Goal: Task Accomplishment & Management: Manage account settings

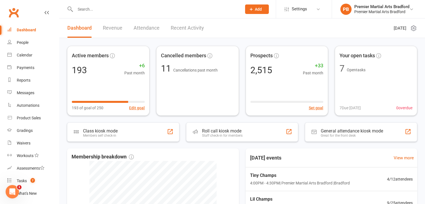
click at [172, 10] on input "text" at bounding box center [155, 9] width 164 height 8
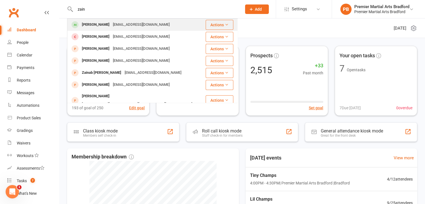
type input "zain"
click at [166, 22] on div "[PERSON_NAME] [EMAIL_ADDRESS][DOMAIN_NAME]" at bounding box center [136, 24] width 137 height 11
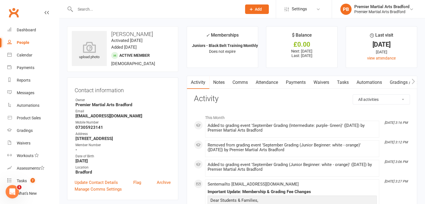
click at [303, 83] on link "Payments" at bounding box center [296, 82] width 28 height 13
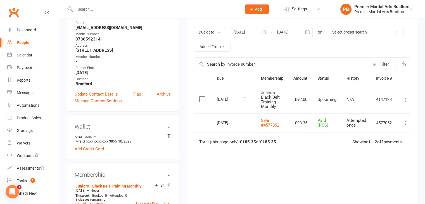
scroll to position [90, 0]
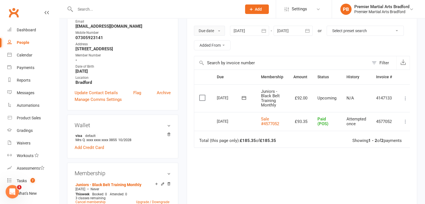
click at [221, 32] on button "Due date" at bounding box center [209, 31] width 31 height 10
click at [225, 66] on link "Date failed" at bounding box center [221, 65] width 55 height 11
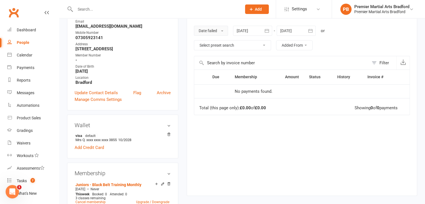
click at [221, 33] on button "Date failed" at bounding box center [211, 31] width 34 height 10
click at [221, 45] on link "Due date" at bounding box center [221, 43] width 55 height 11
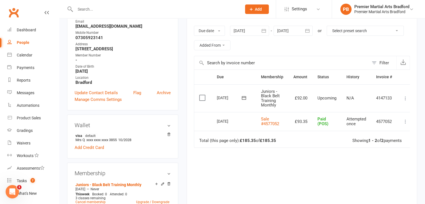
click at [248, 29] on div at bounding box center [249, 31] width 39 height 10
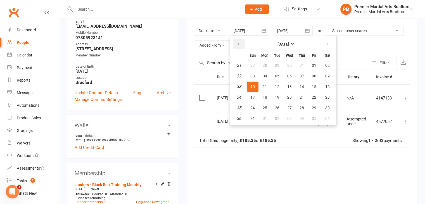
click at [239, 44] on icon "button" at bounding box center [239, 44] width 4 height 4
click at [301, 64] on span "01" at bounding box center [301, 65] width 4 height 4
type input "[DATE]"
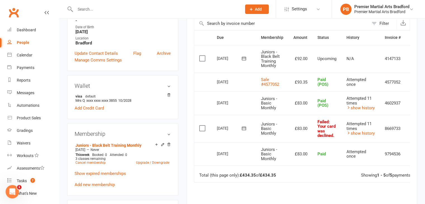
scroll to position [131, 0]
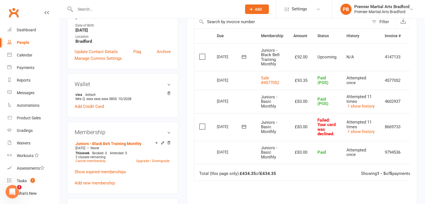
click at [201, 126] on label at bounding box center [203, 127] width 8 height 6
click at [201, 124] on input "checkbox" at bounding box center [201, 124] width 4 height 0
click at [399, 190] on button "Change status" at bounding box center [395, 191] width 44 height 12
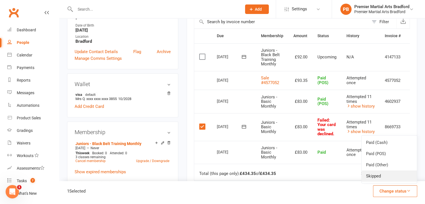
click at [392, 173] on link "Skipped" at bounding box center [388, 175] width 55 height 11
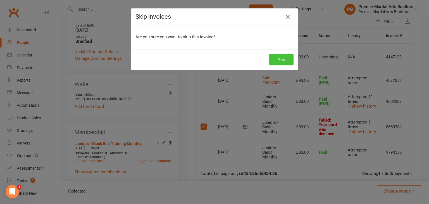
click at [283, 56] on button "Yes" at bounding box center [281, 60] width 24 height 12
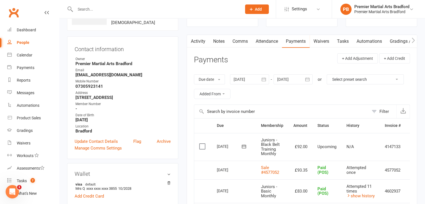
scroll to position [0, 0]
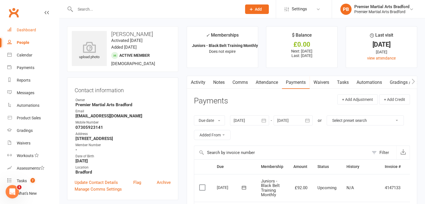
click at [33, 28] on div "Dashboard" at bounding box center [26, 30] width 19 height 4
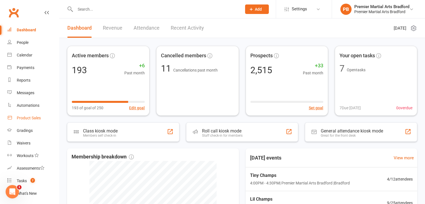
click at [34, 121] on link "Product Sales" at bounding box center [33, 118] width 52 height 13
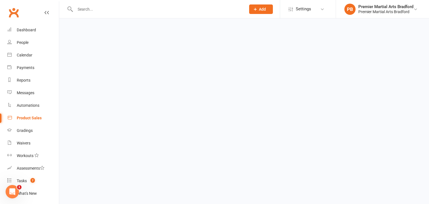
click at [34, 121] on link "Product Sales" at bounding box center [33, 118] width 52 height 13
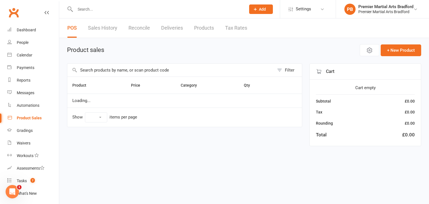
select select "10"
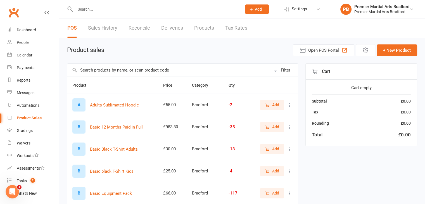
click at [115, 70] on input "text" at bounding box center [168, 70] width 203 height 13
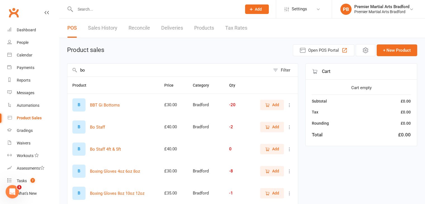
type input "b"
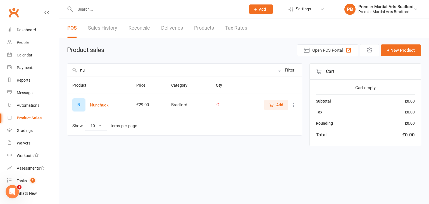
type input "n"
type input "g"
type input "k"
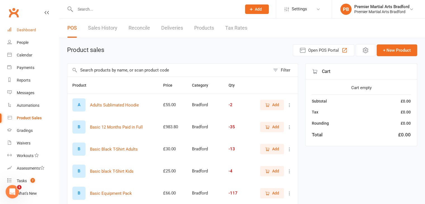
click at [30, 31] on div "Dashboard" at bounding box center [26, 30] width 19 height 4
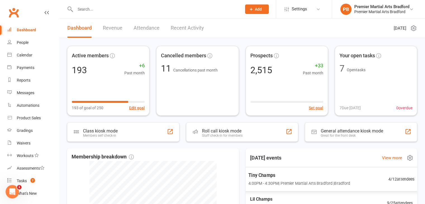
click at [274, 178] on span "Tiny Champs" at bounding box center [299, 174] width 102 height 7
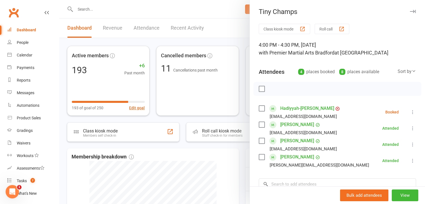
click at [318, 108] on link "Hadiyyah-[PERSON_NAME]" at bounding box center [307, 108] width 54 height 9
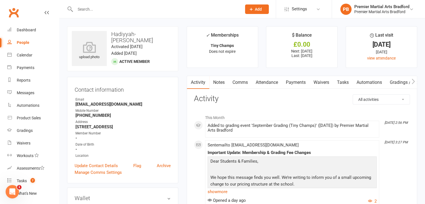
click at [296, 82] on link "Payments" at bounding box center [296, 82] width 28 height 13
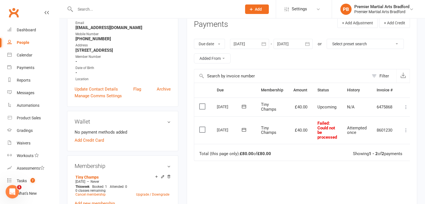
scroll to position [78, 0]
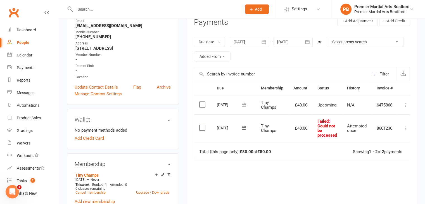
click at [262, 43] on icon "button" at bounding box center [264, 42] width 6 height 6
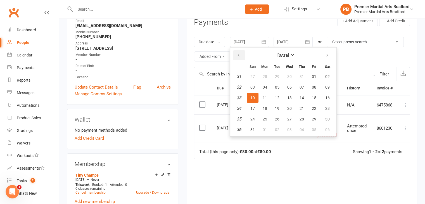
click at [240, 56] on icon "button" at bounding box center [239, 55] width 4 height 4
click at [256, 74] on button "01" at bounding box center [253, 76] width 12 height 10
type input "[DATE]"
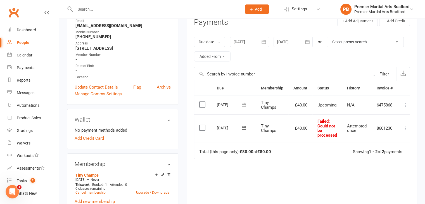
scroll to position [0, 0]
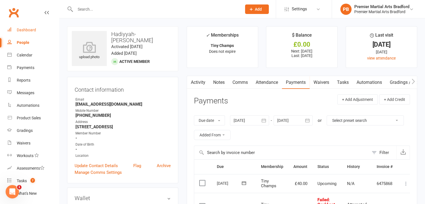
click at [29, 30] on div "Dashboard" at bounding box center [26, 30] width 19 height 4
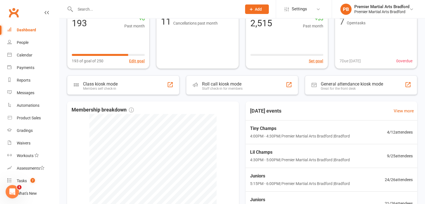
scroll to position [50, 0]
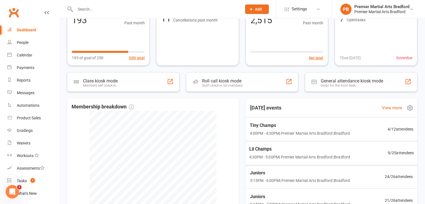
click at [370, 134] on div "Tiny Champs 4:00PM - 4:30PM | Premier Martial Arts [GEOGRAPHIC_DATA] | [GEOGRAP…" at bounding box center [331, 129] width 177 height 24
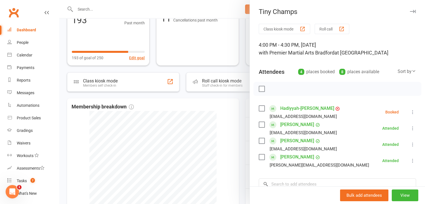
click at [297, 124] on link "[PERSON_NAME]" at bounding box center [297, 124] width 34 height 9
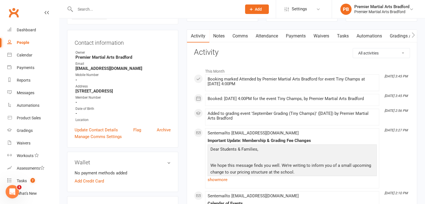
scroll to position [28, 0]
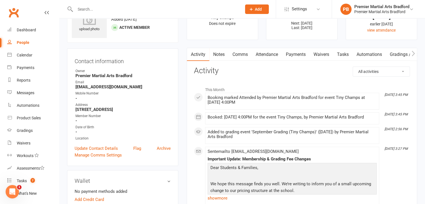
click at [298, 56] on link "Payments" at bounding box center [296, 54] width 28 height 13
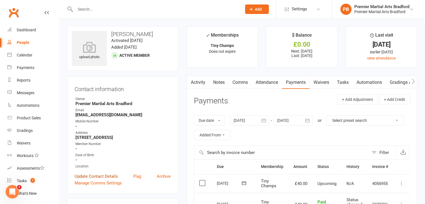
click at [110, 177] on link "Update Contact Details" at bounding box center [96, 176] width 43 height 7
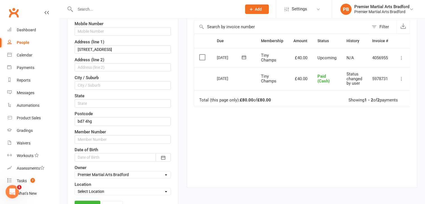
scroll to position [127, 0]
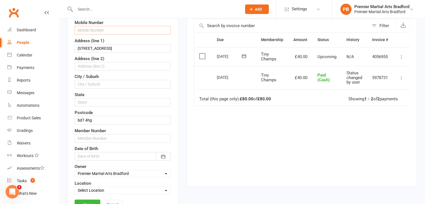
click at [154, 30] on input "text" at bounding box center [123, 30] width 96 height 8
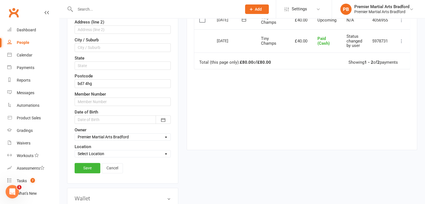
scroll to position [173, 0]
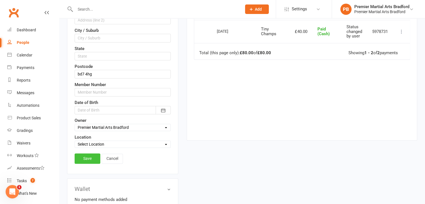
type input "07771449845"
click at [90, 156] on link "Save" at bounding box center [88, 158] width 26 height 10
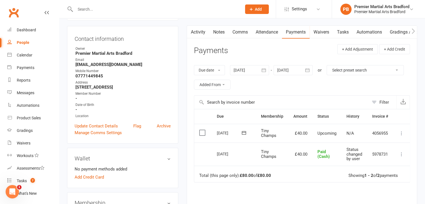
scroll to position [44, 0]
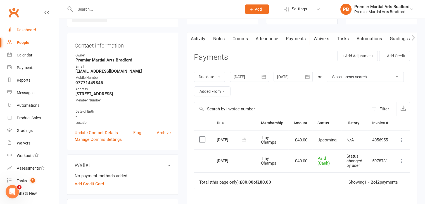
click at [23, 32] on link "Dashboard" at bounding box center [33, 30] width 52 height 13
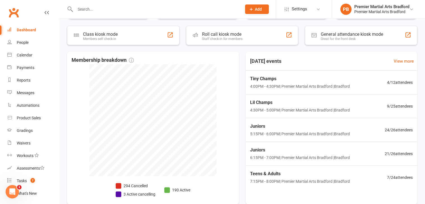
scroll to position [97, 0]
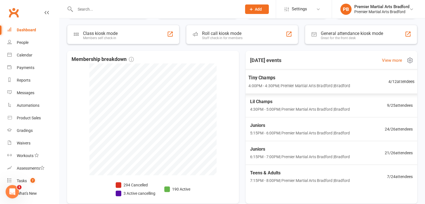
click at [369, 87] on div "Tiny Champs 4:00PM - 4:30PM | Premier Martial Arts [GEOGRAPHIC_DATA] | [GEOGRAP…" at bounding box center [331, 82] width 180 height 24
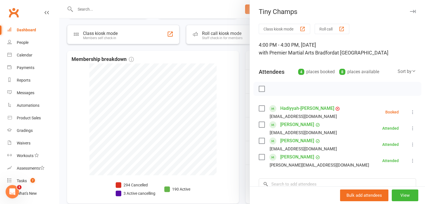
click at [217, 88] on div at bounding box center [242, 102] width 366 height 204
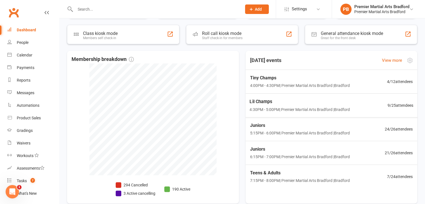
click at [256, 100] on span "Lil Champs" at bounding box center [299, 101] width 100 height 7
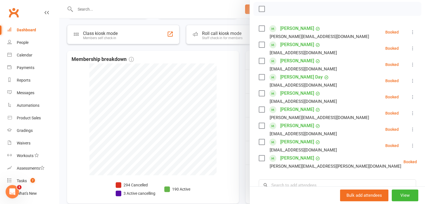
scroll to position [79, 0]
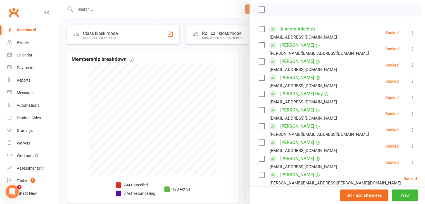
click at [218, 82] on div at bounding box center [242, 102] width 366 height 204
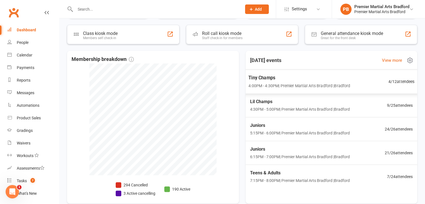
click at [294, 88] on span "4:00PM - 4:30PM | Premier Martial Arts [GEOGRAPHIC_DATA] | [GEOGRAPHIC_DATA]" at bounding box center [299, 85] width 102 height 6
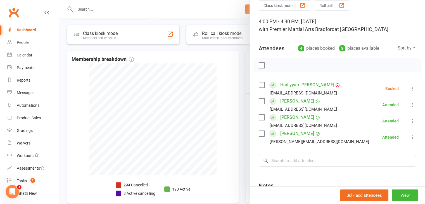
scroll to position [0, 0]
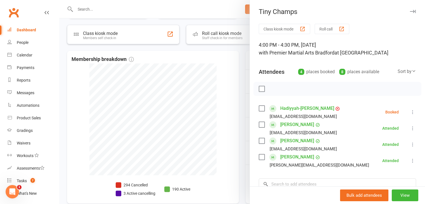
click at [219, 58] on div at bounding box center [242, 102] width 366 height 204
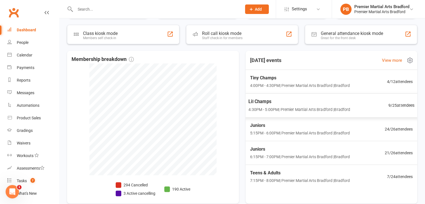
click at [279, 109] on span "4:30PM - 5:00PM | Premier Martial Arts [GEOGRAPHIC_DATA] | [GEOGRAPHIC_DATA]" at bounding box center [299, 109] width 102 height 6
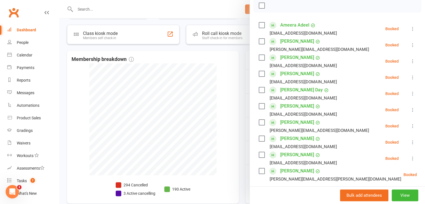
scroll to position [82, 0]
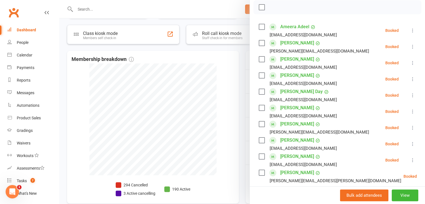
click at [259, 172] on label at bounding box center [262, 173] width 6 height 6
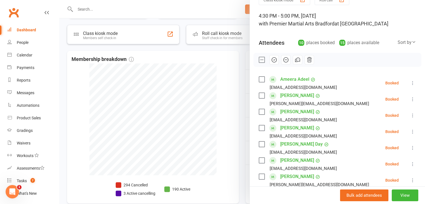
scroll to position [21, 0]
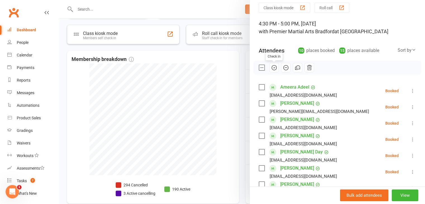
click at [273, 68] on icon "button" at bounding box center [274, 68] width 6 height 6
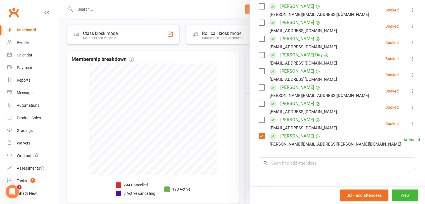
scroll to position [118, 0]
click at [373, 159] on input "search" at bounding box center [337, 163] width 157 height 12
type input "c"
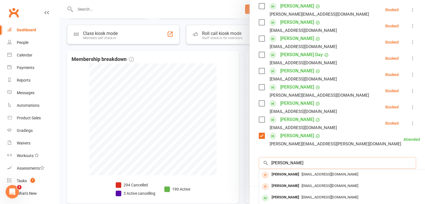
type input "[PERSON_NAME]"
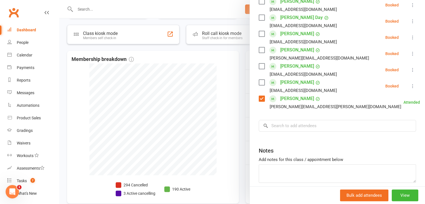
scroll to position [161, 0]
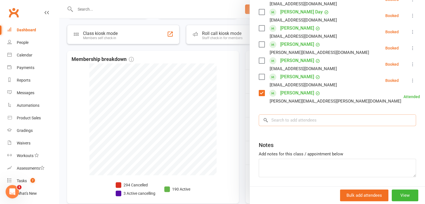
click at [380, 119] on input "search" at bounding box center [337, 120] width 157 height 12
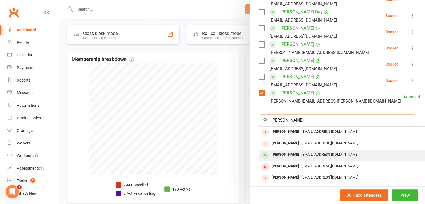
type input "[PERSON_NAME]"
click at [338, 152] on span "[EMAIL_ADDRESS][DOMAIN_NAME]" at bounding box center [329, 154] width 57 height 4
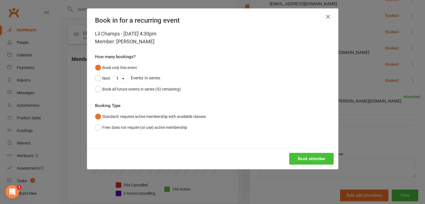
click at [320, 159] on button "Book attendee" at bounding box center [311, 159] width 44 height 12
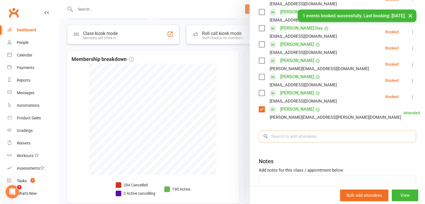
click at [314, 136] on input "search" at bounding box center [337, 136] width 157 height 12
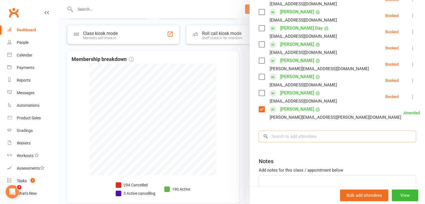
click at [314, 136] on input "search" at bounding box center [337, 136] width 157 height 12
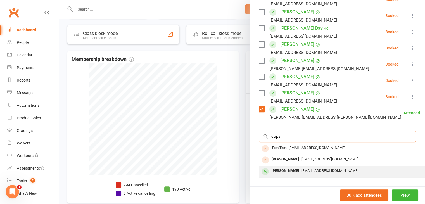
type input "cops"
click at [301, 170] on div "[PERSON_NAME]" at bounding box center [285, 171] width 32 height 8
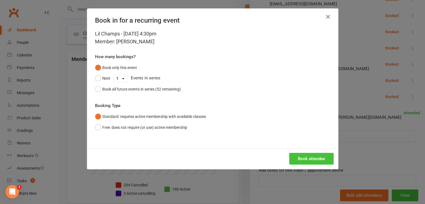
click at [299, 161] on button "Book attendee" at bounding box center [311, 159] width 44 height 12
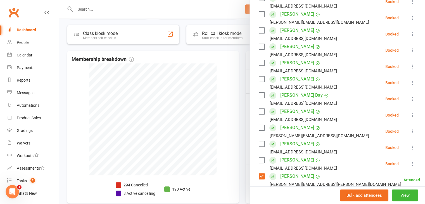
scroll to position [109, 0]
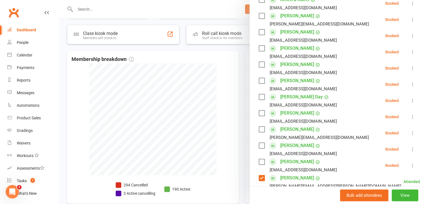
click at [259, 64] on label at bounding box center [262, 65] width 6 height 6
click at [259, 80] on label at bounding box center [262, 81] width 6 height 6
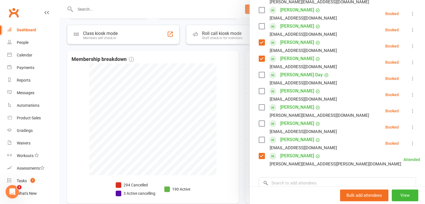
scroll to position [140, 0]
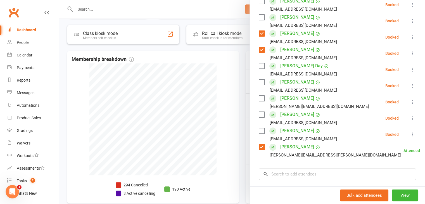
click at [259, 98] on label at bounding box center [262, 99] width 6 height 6
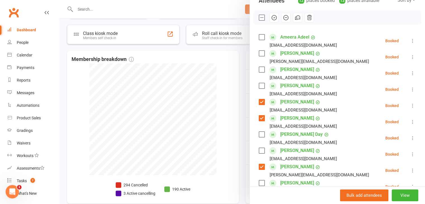
scroll to position [59, 0]
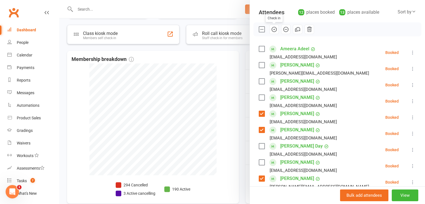
click at [275, 27] on button "button" at bounding box center [273, 29] width 9 height 9
click at [223, 67] on div at bounding box center [242, 102] width 366 height 204
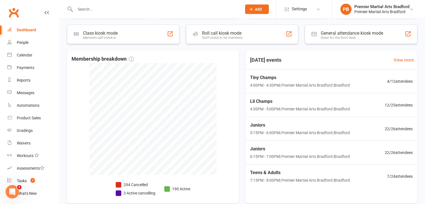
scroll to position [96, 0]
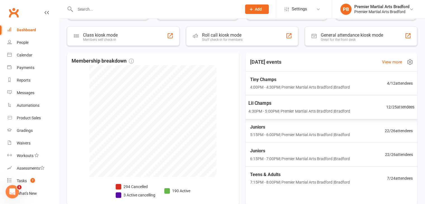
click at [294, 112] on span "4:30PM - 5:00PM | Premier Martial Arts [GEOGRAPHIC_DATA] | [GEOGRAPHIC_DATA]" at bounding box center [299, 111] width 102 height 6
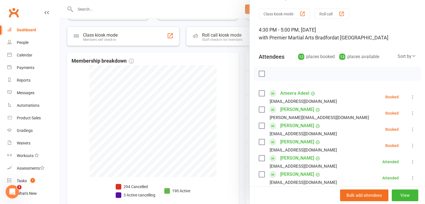
scroll to position [28, 0]
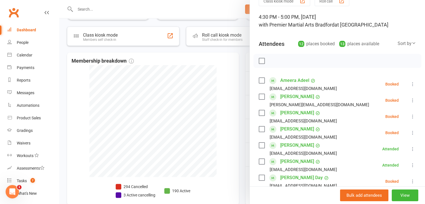
click at [260, 113] on label at bounding box center [262, 113] width 6 height 6
click at [259, 130] on label at bounding box center [262, 129] width 6 height 6
click at [273, 63] on icon "button" at bounding box center [274, 61] width 6 height 6
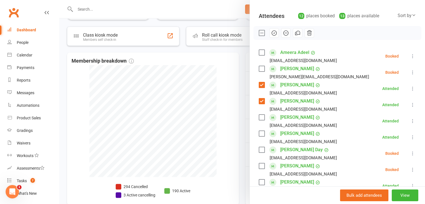
scroll to position [140, 0]
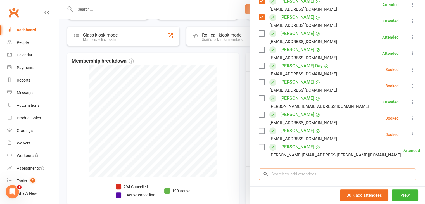
click at [294, 174] on input "search" at bounding box center [337, 174] width 157 height 12
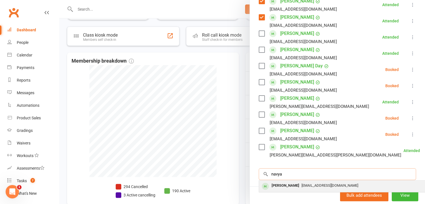
type input "navya"
click at [301, 187] on span "[EMAIL_ADDRESS][DOMAIN_NAME]" at bounding box center [329, 185] width 57 height 4
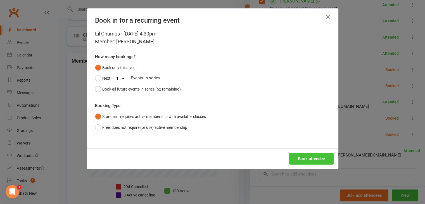
click at [306, 158] on button "Book attendee" at bounding box center [311, 159] width 44 height 12
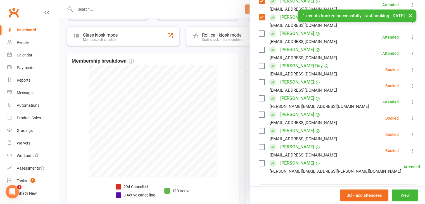
click at [259, 146] on label at bounding box center [262, 147] width 6 height 6
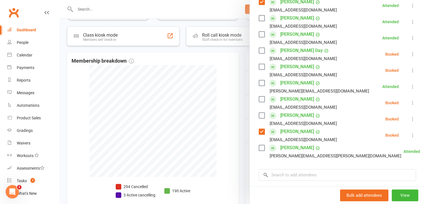
scroll to position [168, 0]
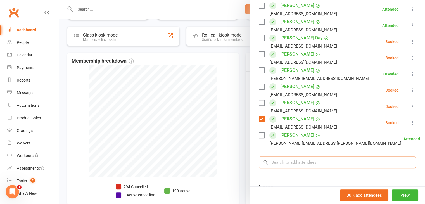
click at [313, 161] on input "search" at bounding box center [337, 162] width 157 height 12
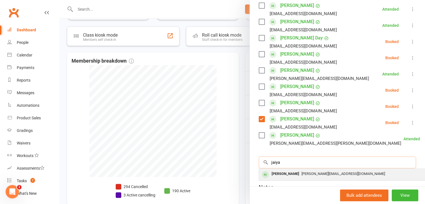
type input "jaiya"
click at [308, 173] on span "[PERSON_NAME][EMAIL_ADDRESS][DOMAIN_NAME]" at bounding box center [343, 173] width 84 height 4
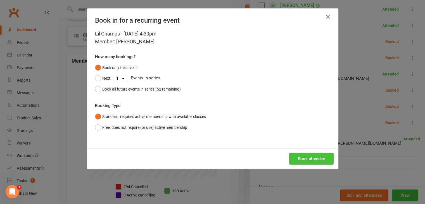
click at [318, 161] on button "Book attendee" at bounding box center [311, 159] width 44 height 12
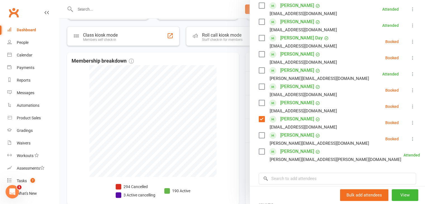
click at [261, 134] on label at bounding box center [262, 135] width 6 height 6
click at [259, 37] on label at bounding box center [262, 38] width 6 height 6
click at [259, 52] on label at bounding box center [262, 54] width 6 height 6
click at [261, 102] on label at bounding box center [262, 103] width 6 height 6
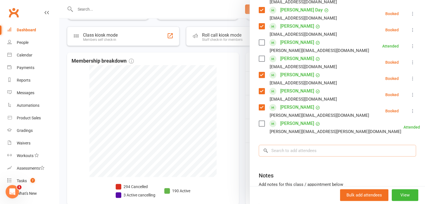
click at [303, 150] on input "search" at bounding box center [337, 151] width 157 height 12
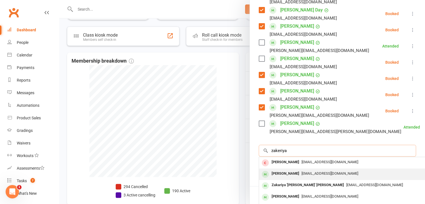
type input "zakeriya"
click at [304, 172] on span "[EMAIL_ADDRESS][DOMAIN_NAME]" at bounding box center [329, 173] width 57 height 4
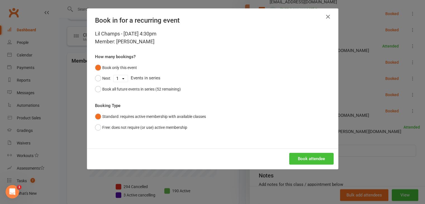
click at [296, 158] on button "Book attendee" at bounding box center [311, 159] width 44 height 12
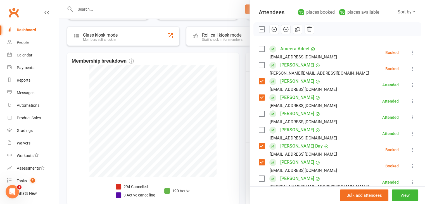
scroll to position [56, 0]
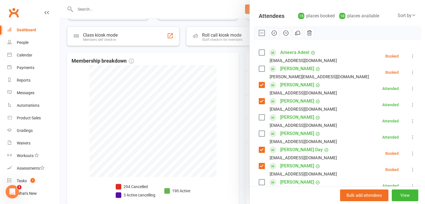
click at [261, 52] on label at bounding box center [262, 53] width 6 height 6
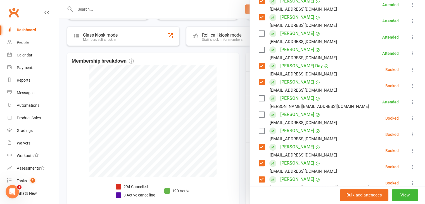
scroll to position [223, 0]
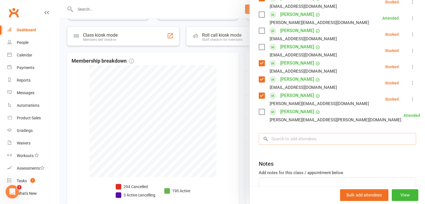
click at [288, 141] on input "search" at bounding box center [337, 139] width 157 height 12
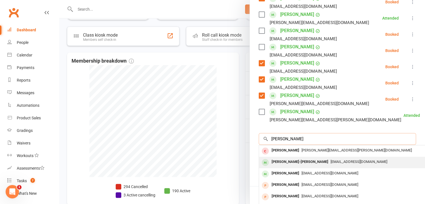
type input "[PERSON_NAME]"
click at [296, 159] on div "[PERSON_NAME]-[PERSON_NAME]" at bounding box center [299, 162] width 61 height 8
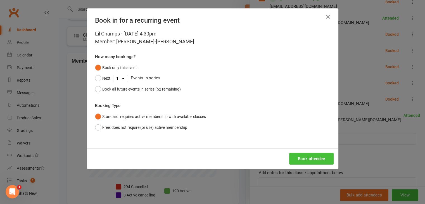
click at [308, 156] on button "Book attendee" at bounding box center [311, 159] width 44 height 12
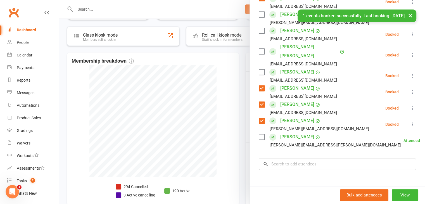
click at [260, 49] on label at bounding box center [262, 52] width 6 height 6
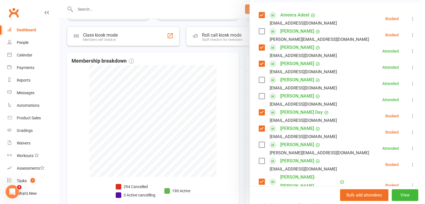
scroll to position [84, 0]
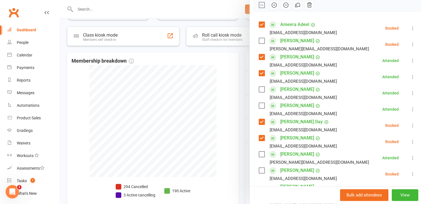
click at [260, 42] on label at bounding box center [262, 41] width 6 height 6
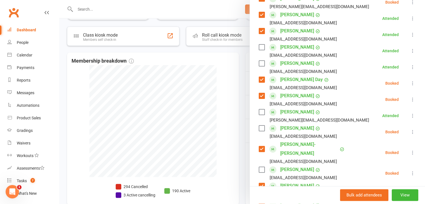
scroll to position [140, 0]
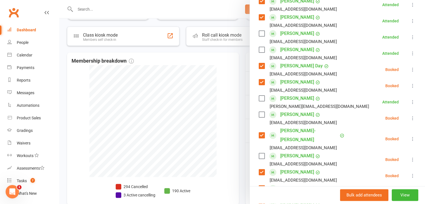
click at [259, 114] on label at bounding box center [262, 115] width 6 height 6
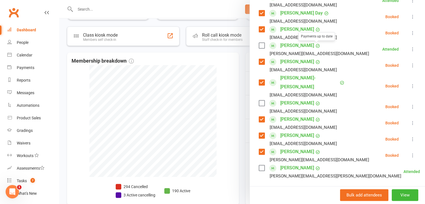
scroll to position [196, 0]
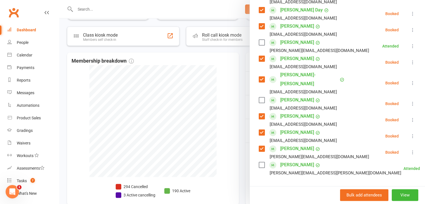
click at [259, 97] on label at bounding box center [262, 100] width 6 height 6
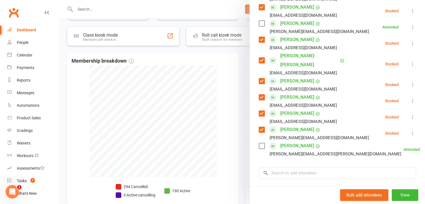
scroll to position [223, 0]
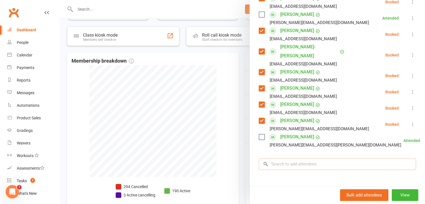
click at [302, 158] on input "search" at bounding box center [337, 164] width 157 height 12
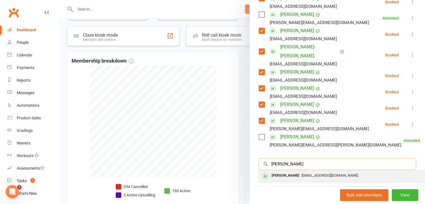
type input "[PERSON_NAME]"
click at [308, 171] on div "[EMAIL_ADDRESS][DOMAIN_NAME]" at bounding box center [342, 175] width 163 height 8
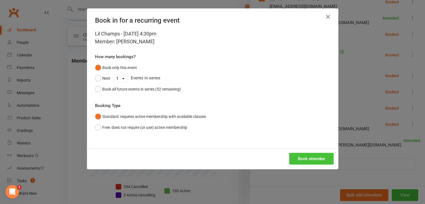
click at [309, 160] on button "Book attendee" at bounding box center [311, 159] width 44 height 12
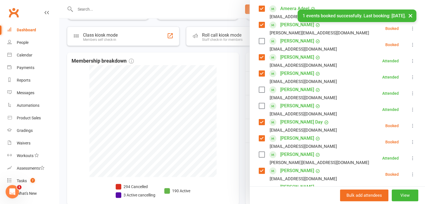
scroll to position [72, 0]
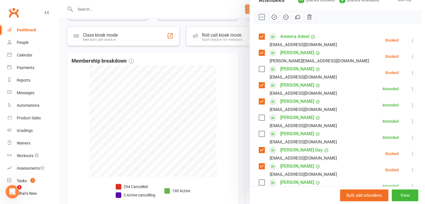
click at [259, 70] on label at bounding box center [262, 69] width 6 height 6
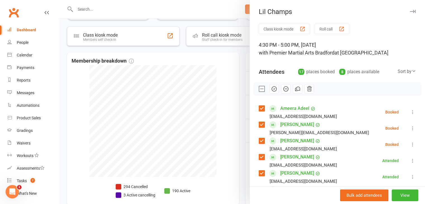
click at [272, 88] on icon "button" at bounding box center [274, 89] width 6 height 6
drag, startPoint x: 228, startPoint y: 79, endPoint x: 222, endPoint y: 80, distance: 6.2
click at [227, 79] on div at bounding box center [242, 102] width 366 height 204
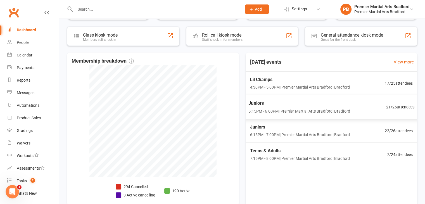
click at [341, 110] on span "5:15PM - 6:00PM | Premier Martial Arts [GEOGRAPHIC_DATA] | [GEOGRAPHIC_DATA]" at bounding box center [299, 111] width 102 height 6
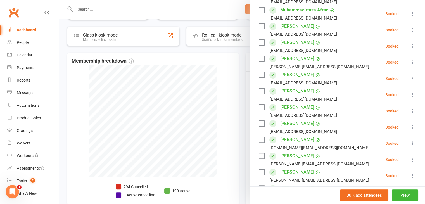
scroll to position [196, 0]
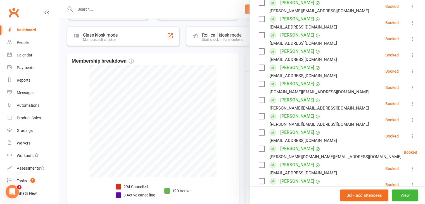
click at [296, 112] on link "[PERSON_NAME]" at bounding box center [297, 116] width 34 height 9
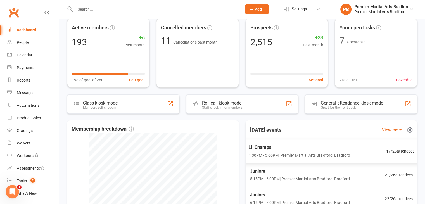
scroll to position [84, 0]
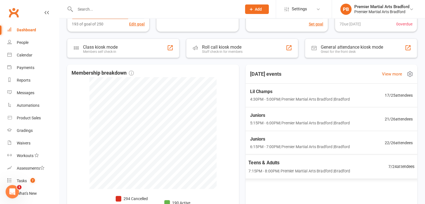
click at [358, 95] on div "Active members 193 +6 Past month 193 of goal of 250 Edit goal Cancelled members…" at bounding box center [242, 109] width 366 height 311
click at [301, 117] on span "Juniors" at bounding box center [299, 114] width 102 height 7
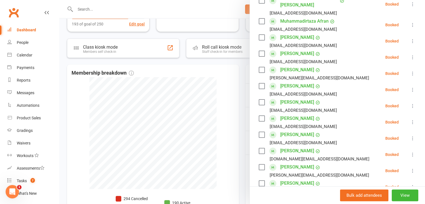
scroll to position [168, 0]
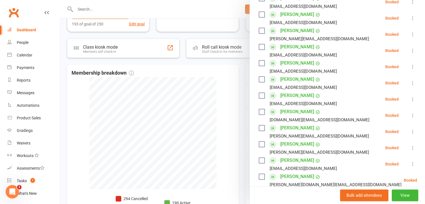
click at [260, 141] on label at bounding box center [262, 144] width 6 height 6
drag, startPoint x: 259, startPoint y: 118, endPoint x: 301, endPoint y: 152, distance: 54.2
click at [259, 125] on label at bounding box center [262, 128] width 6 height 6
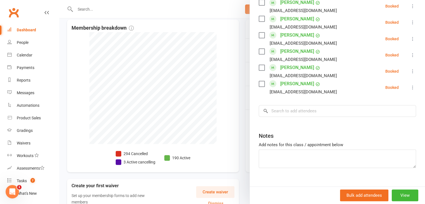
scroll to position [161, 0]
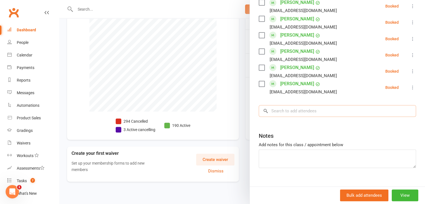
click at [325, 105] on input "search" at bounding box center [337, 111] width 157 height 12
drag, startPoint x: 223, startPoint y: 116, endPoint x: 221, endPoint y: 113, distance: 3.8
click at [223, 115] on div at bounding box center [242, 102] width 366 height 204
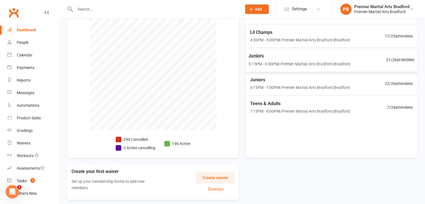
scroll to position [133, 0]
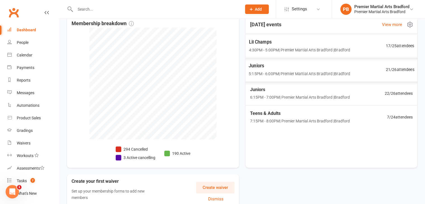
click at [284, 45] on div "Lil Champs 4:30PM - 5:00PM | Premier Martial Arts [GEOGRAPHIC_DATA] | [GEOGRAPH…" at bounding box center [299, 45] width 101 height 15
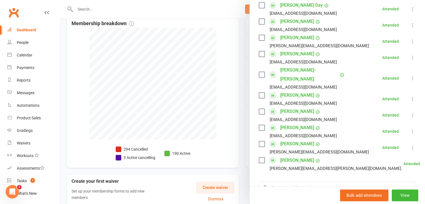
scroll to position [251, 0]
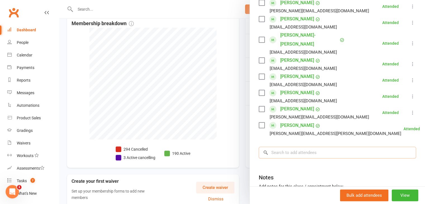
click at [296, 147] on input "search" at bounding box center [337, 153] width 157 height 12
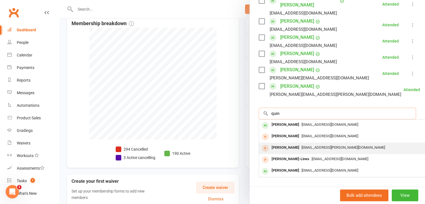
scroll to position [297, 0]
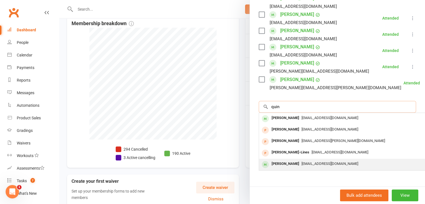
type input "quin"
click at [302, 161] on span "[EMAIL_ADDRESS][DOMAIN_NAME]" at bounding box center [329, 163] width 57 height 4
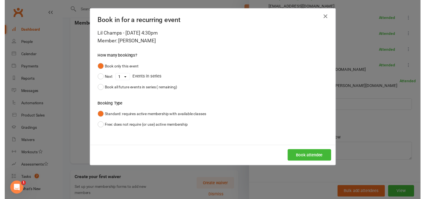
scroll to position [293, 0]
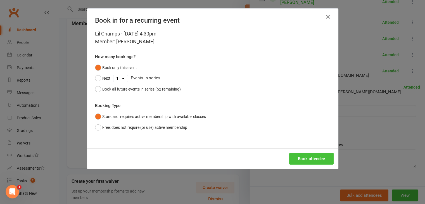
click at [303, 162] on button "Book attendee" at bounding box center [311, 159] width 44 height 12
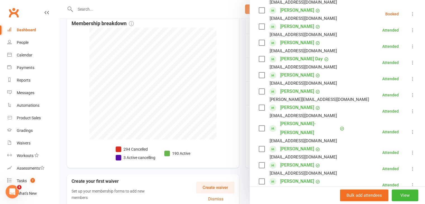
scroll to position [170, 0]
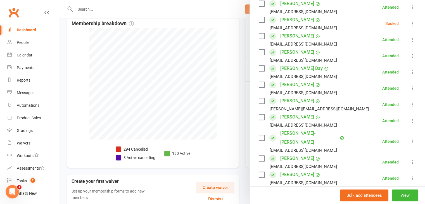
click at [260, 22] on label at bounding box center [262, 20] width 6 height 6
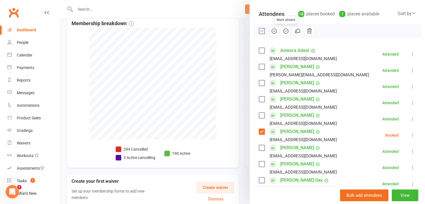
click at [273, 31] on icon "button" at bounding box center [274, 31] width 6 height 6
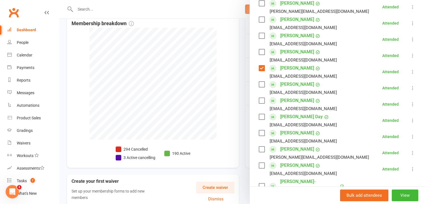
scroll to position [142, 0]
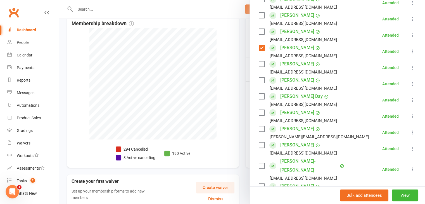
click at [221, 29] on div at bounding box center [242, 102] width 366 height 204
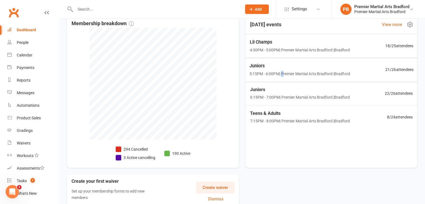
click at [283, 71] on span "5:15PM - 6:00PM | Premier Martial Arts [GEOGRAPHIC_DATA] | [GEOGRAPHIC_DATA]" at bounding box center [299, 73] width 101 height 6
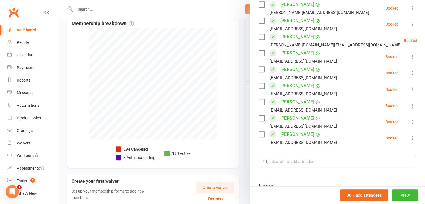
scroll to position [251, 0]
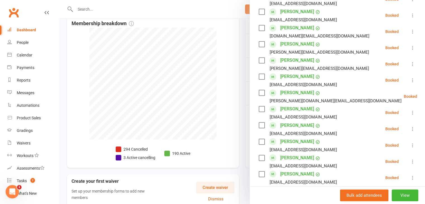
click at [259, 58] on label at bounding box center [262, 61] width 6 height 6
click at [259, 41] on label at bounding box center [262, 44] width 6 height 6
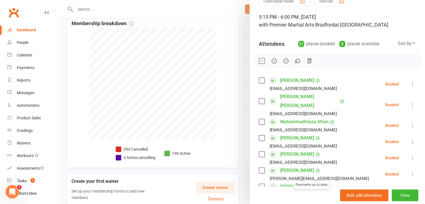
scroll to position [0, 0]
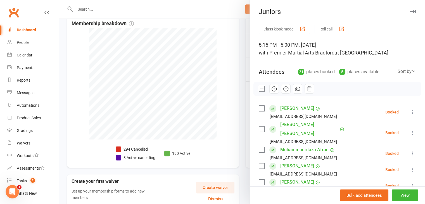
click at [273, 87] on icon "button" at bounding box center [274, 89] width 6 height 6
click at [269, 84] on button "button" at bounding box center [273, 88] width 9 height 9
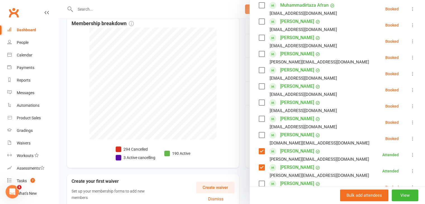
scroll to position [196, 0]
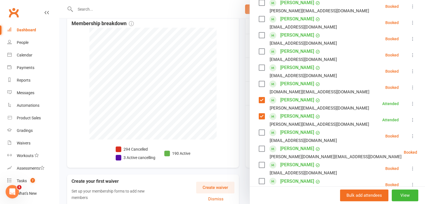
click at [221, 27] on div at bounding box center [242, 102] width 366 height 204
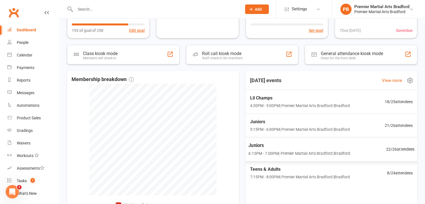
scroll to position [105, 0]
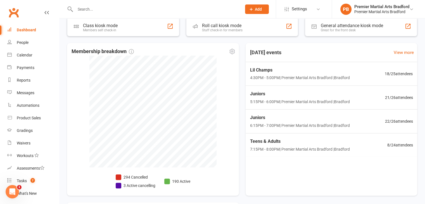
click at [218, 59] on div "Membership breakdown 294 Cancelled 3 Active cancelling 190 Active" at bounding box center [153, 119] width 172 height 152
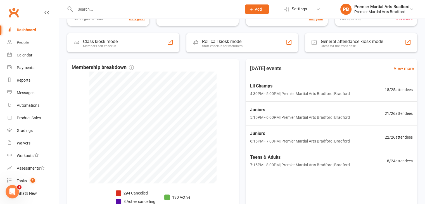
scroll to position [77, 0]
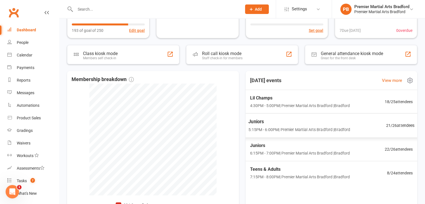
click at [283, 128] on span "5:15PM - 6:00PM | Premier Martial Arts [GEOGRAPHIC_DATA] | [GEOGRAPHIC_DATA]" at bounding box center [299, 129] width 102 height 6
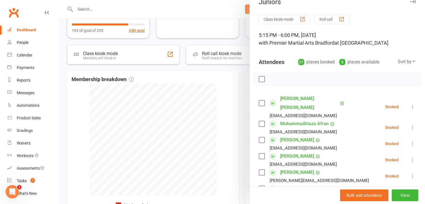
scroll to position [0, 0]
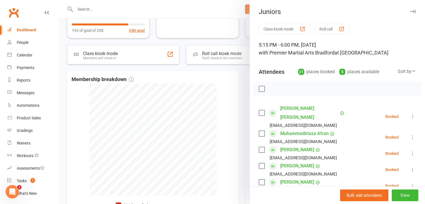
click at [225, 87] on div at bounding box center [242, 102] width 366 height 204
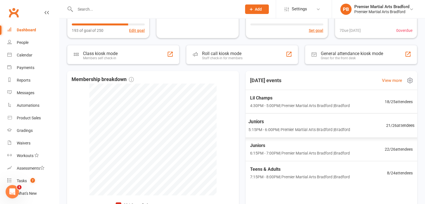
click at [341, 129] on span "5:15PM - 6:00PM | Premier Martial Arts [GEOGRAPHIC_DATA] | [GEOGRAPHIC_DATA]" at bounding box center [299, 129] width 102 height 6
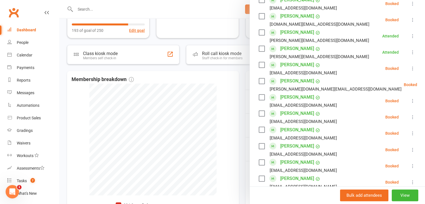
scroll to position [279, 0]
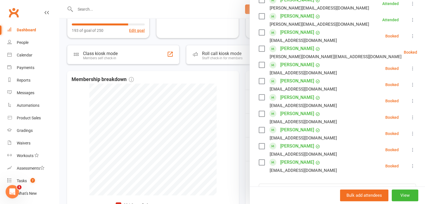
click at [260, 46] on label at bounding box center [262, 49] width 6 height 6
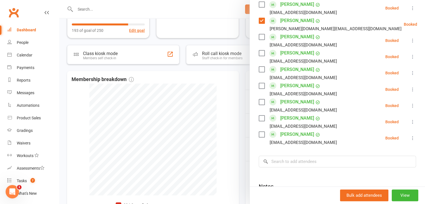
scroll to position [335, 0]
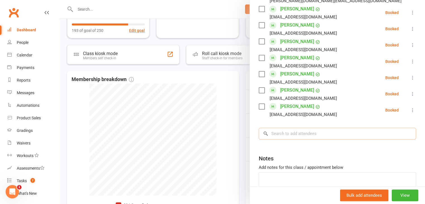
click at [340, 128] on input "search" at bounding box center [337, 134] width 157 height 12
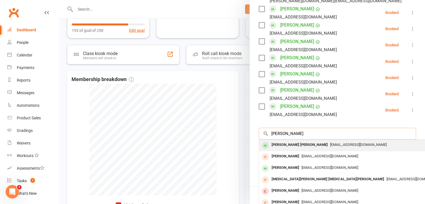
type input "[PERSON_NAME]"
click at [334, 142] on span "[EMAIL_ADDRESS][DOMAIN_NAME]" at bounding box center [358, 144] width 57 height 4
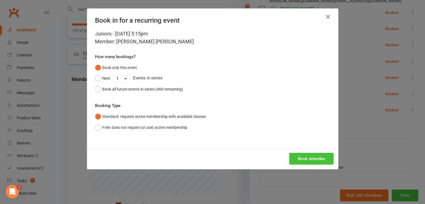
click at [317, 158] on button "Book attendee" at bounding box center [311, 159] width 44 height 12
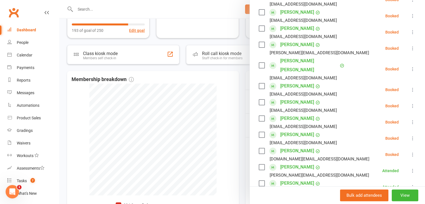
scroll to position [128, 0]
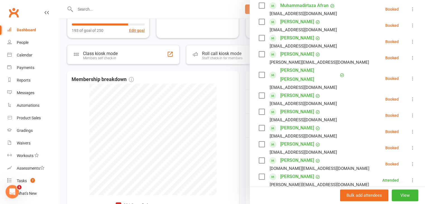
click at [259, 72] on label at bounding box center [262, 75] width 6 height 6
click at [261, 93] on label at bounding box center [262, 96] width 6 height 6
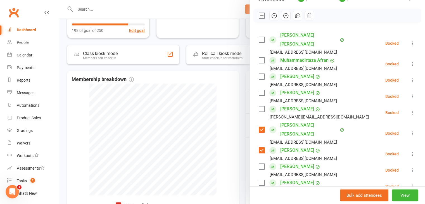
scroll to position [72, 0]
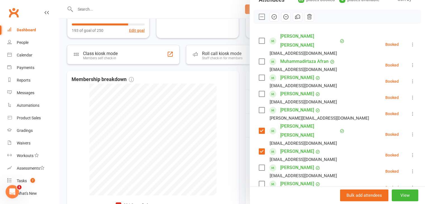
click at [259, 38] on label at bounding box center [262, 41] width 6 height 6
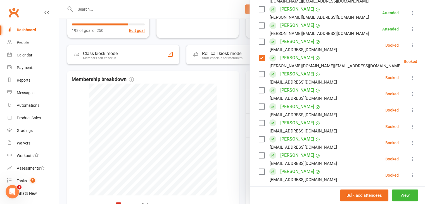
scroll to position [295, 0]
click at [294, 192] on input "search" at bounding box center [337, 198] width 157 height 12
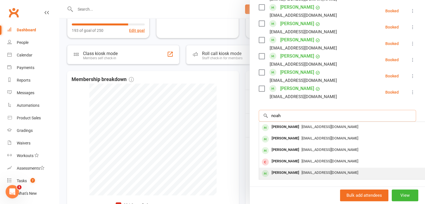
type input "noah"
click at [316, 169] on div "[EMAIL_ADDRESS][DOMAIN_NAME]" at bounding box center [342, 173] width 163 height 8
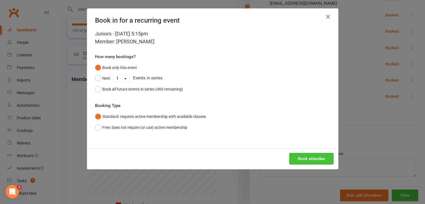
click at [301, 162] on button "Book attendee" at bounding box center [311, 159] width 44 height 12
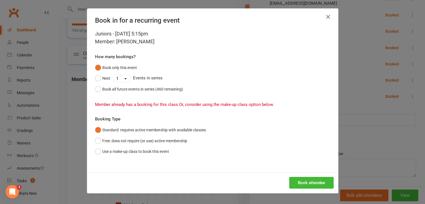
drag, startPoint x: 325, startPoint y: 20, endPoint x: 334, endPoint y: 38, distance: 20.6
click at [325, 20] on icon "button" at bounding box center [328, 16] width 7 height 7
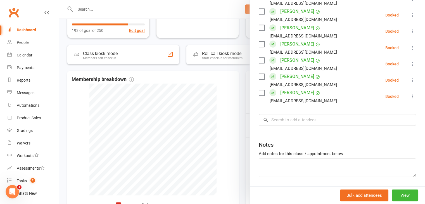
scroll to position [346, 0]
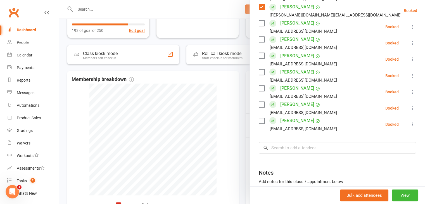
click at [260, 102] on label at bounding box center [262, 105] width 6 height 6
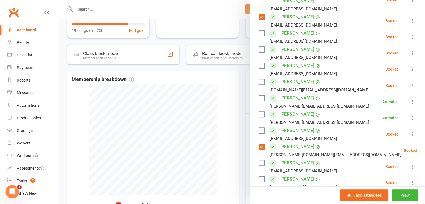
scroll to position [178, 0]
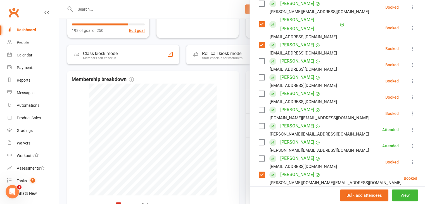
click at [259, 107] on label at bounding box center [262, 110] width 6 height 6
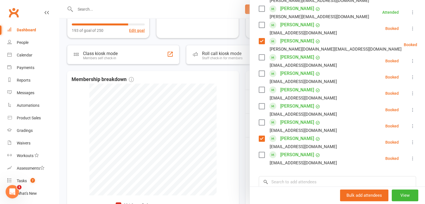
scroll to position [346, 0]
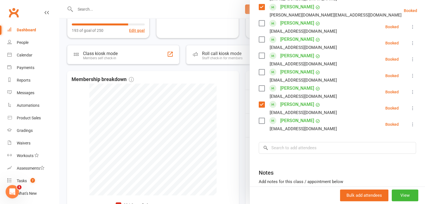
click at [259, 118] on label at bounding box center [262, 121] width 6 height 6
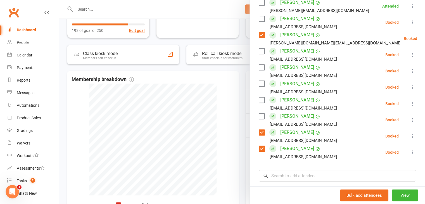
scroll to position [290, 0]
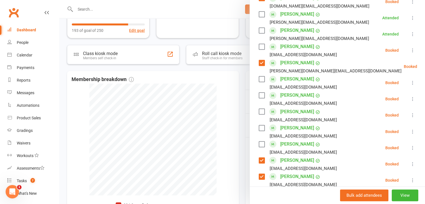
click at [259, 76] on label at bounding box center [262, 79] width 6 height 6
click at [259, 92] on label at bounding box center [262, 95] width 6 height 6
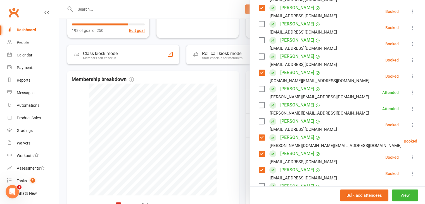
scroll to position [206, 0]
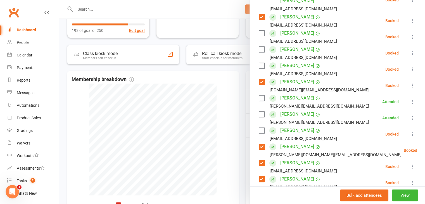
click at [259, 63] on label at bounding box center [262, 66] width 6 height 6
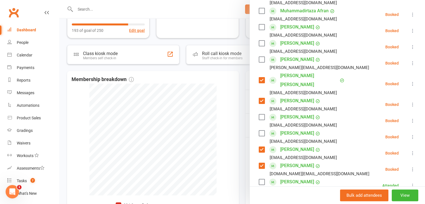
scroll to position [39, 0]
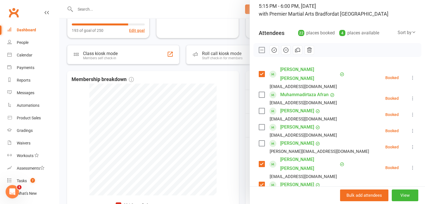
click at [260, 92] on label at bounding box center [262, 95] width 6 height 6
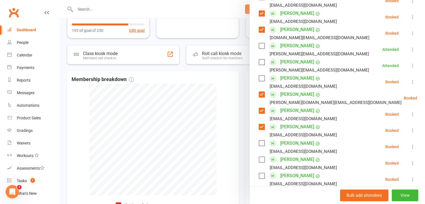
scroll to position [262, 0]
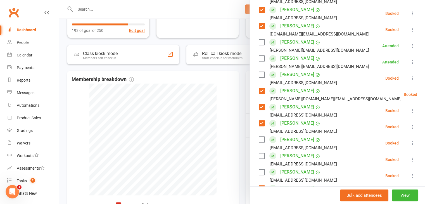
click at [259, 137] on label at bounding box center [262, 140] width 6 height 6
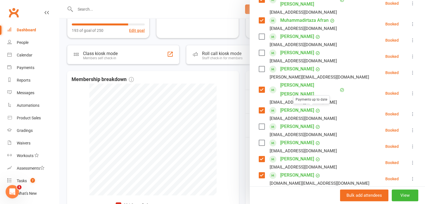
scroll to position [123, 0]
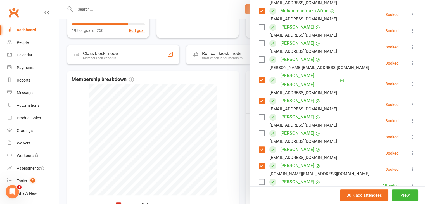
click at [261, 24] on label at bounding box center [262, 27] width 6 height 6
click at [259, 57] on label at bounding box center [262, 60] width 6 height 6
click at [259, 114] on label at bounding box center [262, 117] width 6 height 6
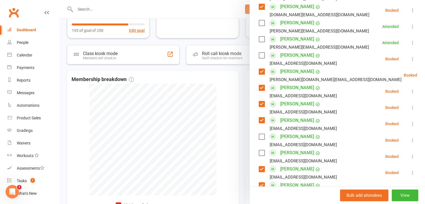
scroll to position [290, 0]
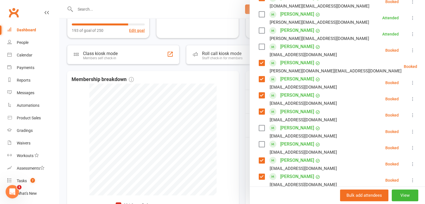
click at [259, 125] on label at bounding box center [262, 128] width 6 height 6
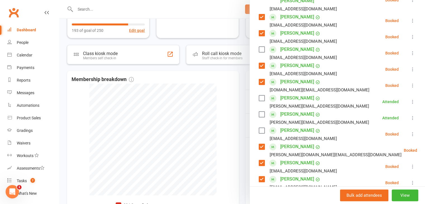
scroll to position [178, 0]
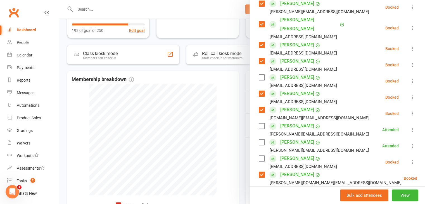
click at [259, 75] on label at bounding box center [262, 78] width 6 height 6
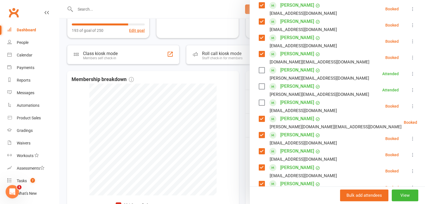
scroll to position [290, 0]
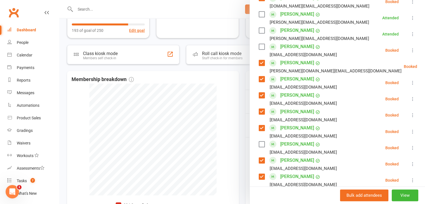
click at [260, 141] on label at bounding box center [262, 144] width 6 height 6
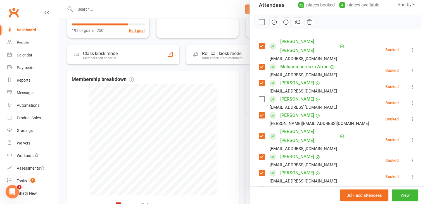
scroll to position [123, 0]
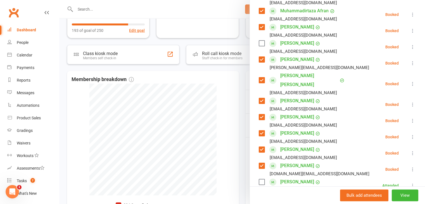
click at [259, 40] on label at bounding box center [262, 43] width 6 height 6
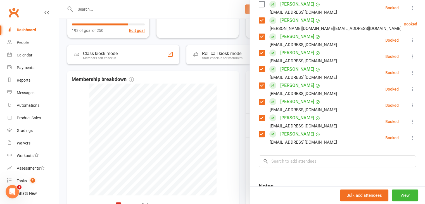
scroll to position [346, 0]
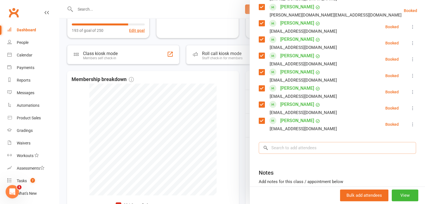
click at [313, 142] on input "search" at bounding box center [337, 148] width 157 height 12
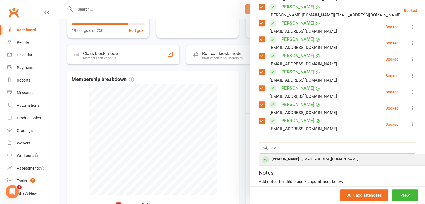
type input "avi"
click at [310, 155] on div "[EMAIL_ADDRESS][DOMAIN_NAME]" at bounding box center [342, 159] width 163 height 8
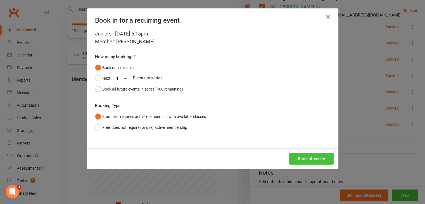
click at [314, 159] on button "Book attendee" at bounding box center [311, 159] width 44 height 12
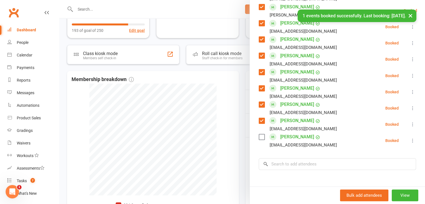
drag, startPoint x: 259, startPoint y: 121, endPoint x: 264, endPoint y: 119, distance: 5.8
click at [259, 134] on label at bounding box center [262, 137] width 6 height 6
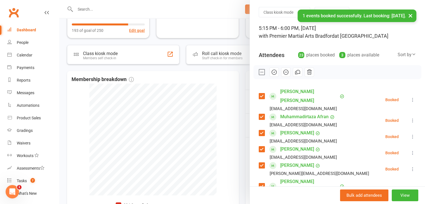
scroll to position [0, 0]
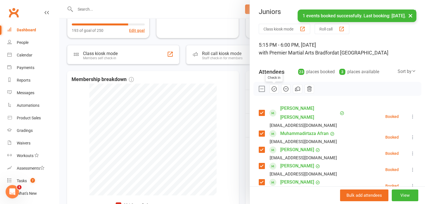
click at [274, 89] on icon "button" at bounding box center [274, 88] width 1 height 1
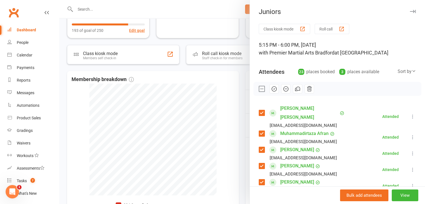
drag, startPoint x: 255, startPoint y: 49, endPoint x: 0, endPoint y: 217, distance: 304.9
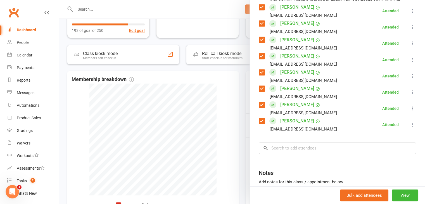
scroll to position [390, 0]
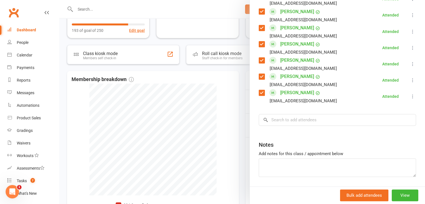
click at [212, 85] on div at bounding box center [242, 102] width 366 height 204
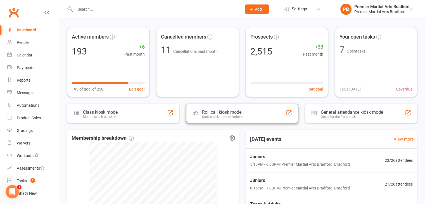
scroll to position [0, 0]
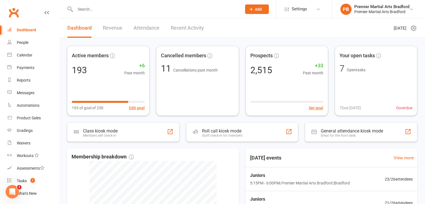
click at [130, 13] on div at bounding box center [152, 9] width 171 height 18
drag, startPoint x: 84, startPoint y: 7, endPoint x: 106, endPoint y: 12, distance: 22.9
click at [84, 8] on input "text" at bounding box center [155, 9] width 164 height 8
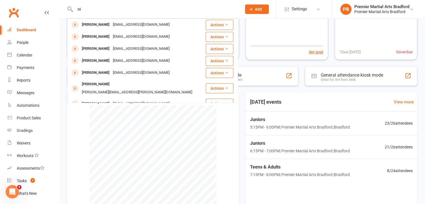
type input "n"
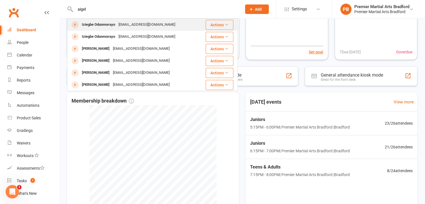
type input "aigel"
click at [150, 27] on div "[EMAIL_ADDRESS][DOMAIN_NAME]" at bounding box center [147, 25] width 60 height 8
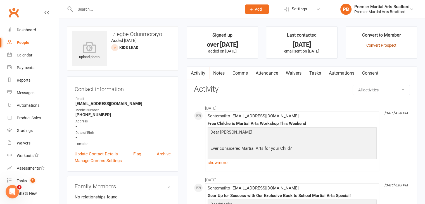
click at [379, 45] on link "Convert Prospect" at bounding box center [381, 45] width 30 height 4
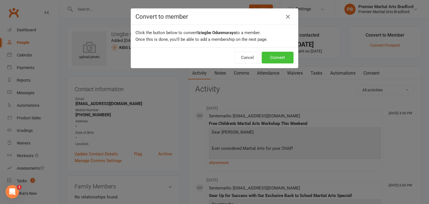
click at [275, 58] on button "Convert" at bounding box center [278, 58] width 32 height 12
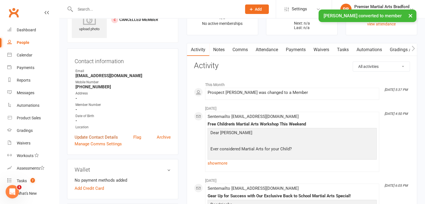
click at [114, 139] on link "Update Contact Details" at bounding box center [96, 137] width 43 height 7
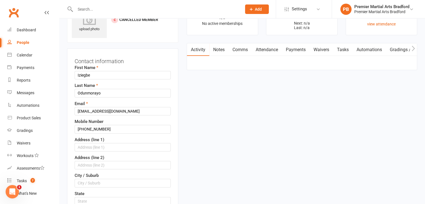
scroll to position [26, 0]
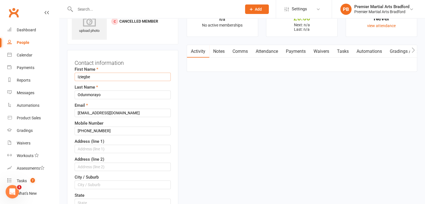
drag, startPoint x: 98, startPoint y: 77, endPoint x: 60, endPoint y: 80, distance: 38.1
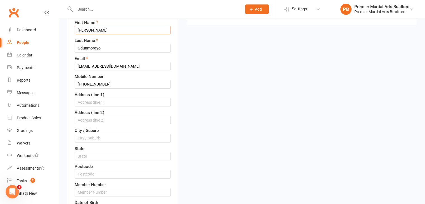
scroll to position [82, 0]
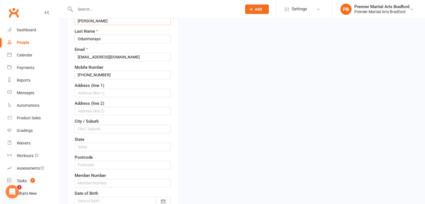
type input "[PERSON_NAME]"
click at [95, 93] on input "text" at bounding box center [123, 93] width 96 height 8
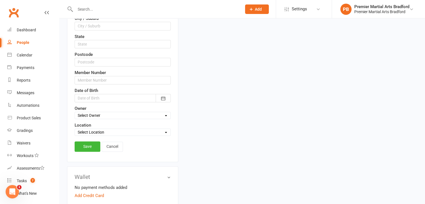
scroll to position [194, 0]
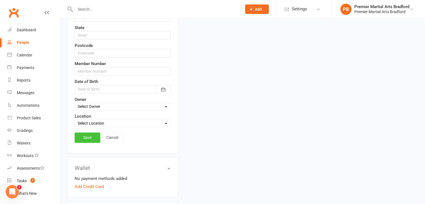
type input "1 fetlock drive"
click at [88, 136] on link "Save" at bounding box center [88, 137] width 26 height 10
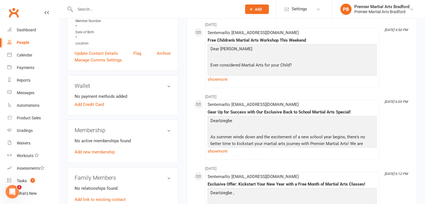
scroll to position [168, 0]
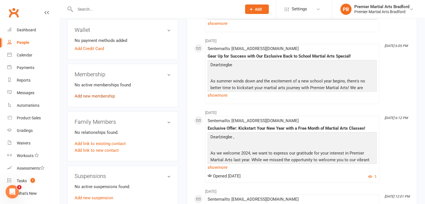
click at [105, 97] on link "Add new membership" at bounding box center [95, 96] width 40 height 5
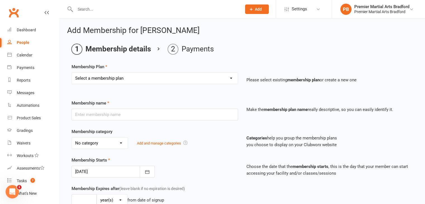
click at [143, 80] on select "Select a membership plan Create new Membership Plan Tiny Champs Juniors - Basic…" at bounding box center [155, 78] width 166 height 11
select select "3"
click at [72, 73] on select "Select a membership plan Create new Membership Plan Tiny Champs Juniors - Basic…" at bounding box center [155, 78] width 166 height 11
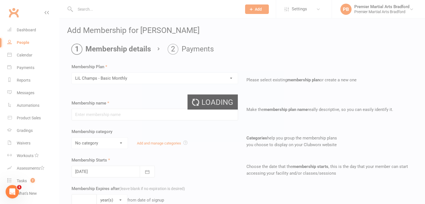
type input "LiL Champs - Basic Monthly"
select select "1"
select select "2"
type input "2"
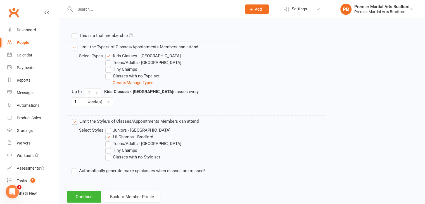
scroll to position [264, 0]
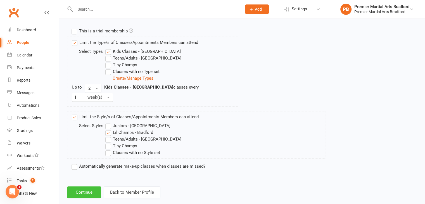
click at [83, 186] on button "Continue" at bounding box center [84, 192] width 34 height 12
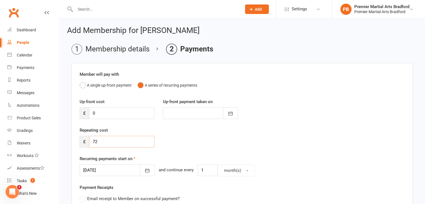
click at [116, 143] on input "72" at bounding box center [121, 142] width 65 height 12
type input "7"
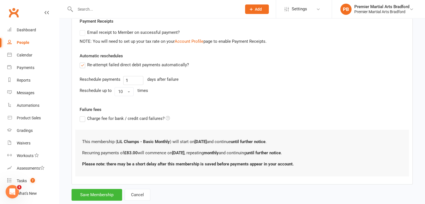
scroll to position [179, 0]
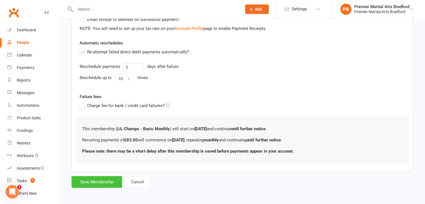
type input "83"
click at [111, 182] on button "Save Membership" at bounding box center [96, 182] width 51 height 12
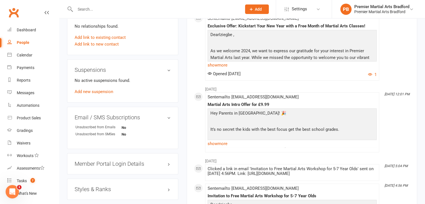
scroll to position [307, 0]
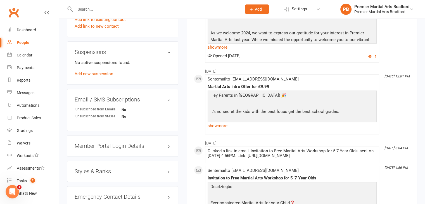
click at [139, 147] on h3 "Member Portal Login Details" at bounding box center [123, 146] width 96 height 6
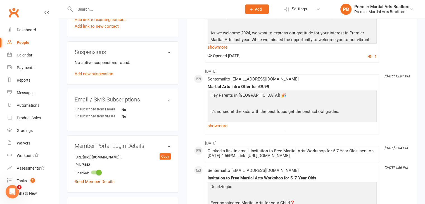
click at [111, 181] on link "Send Member Details" at bounding box center [95, 181] width 40 height 5
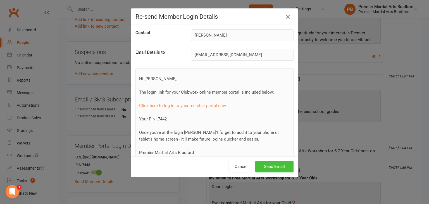
click at [266, 169] on button "Send Email" at bounding box center [274, 167] width 38 height 12
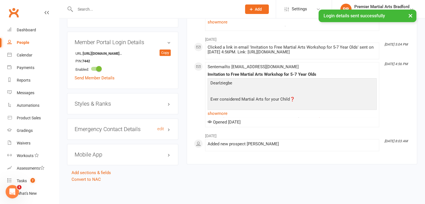
scroll to position [411, 0]
click at [132, 107] on div "Styles & Ranks" at bounding box center [122, 103] width 111 height 21
click at [97, 103] on h3 "Styles & Ranks" at bounding box center [123, 103] width 96 height 6
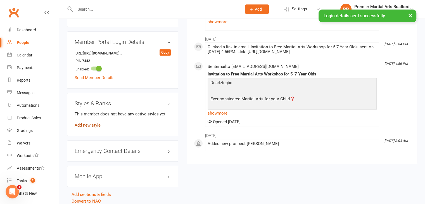
click at [90, 125] on link "Add new style" at bounding box center [88, 125] width 26 height 5
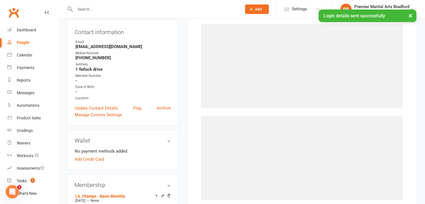
scroll to position [42, 0]
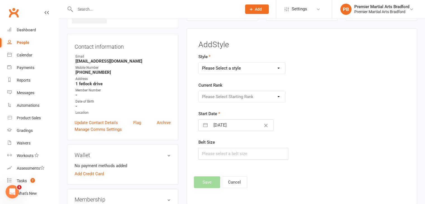
click at [231, 68] on select "Please Select a style Juniors - Bradford Lil Champs - Bradford Teens/Adults - B…" at bounding box center [242, 68] width 87 height 11
select select "2153"
click at [199, 63] on select "Please Select a style Juniors - Bradford Lil Champs - Bradford Teens/Adults - B…" at bounding box center [242, 68] width 87 height 11
click at [265, 95] on select "Please Select Starting Rank White White - Yellow Stripe Half White Half Yellow …" at bounding box center [242, 96] width 87 height 11
select select "21284"
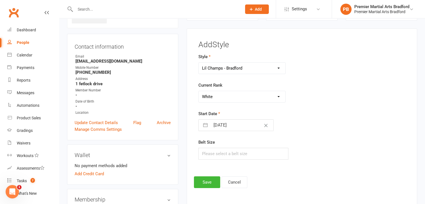
click at [199, 91] on select "Please Select Starting Rank White White - Yellow Stripe Half White Half Yellow …" at bounding box center [242, 96] width 87 height 11
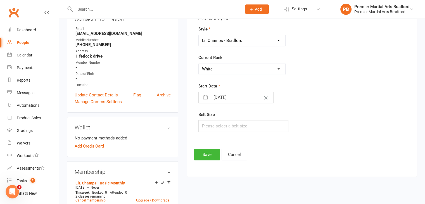
scroll to position [98, 0]
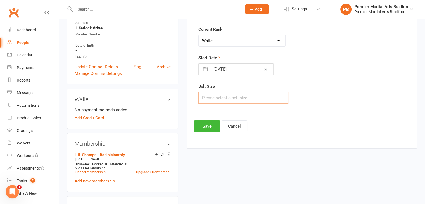
click at [239, 97] on input "text" at bounding box center [243, 98] width 90 height 12
type input "120"
click at [201, 128] on button "Save" at bounding box center [207, 126] width 26 height 12
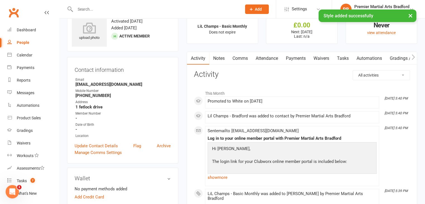
scroll to position [0, 0]
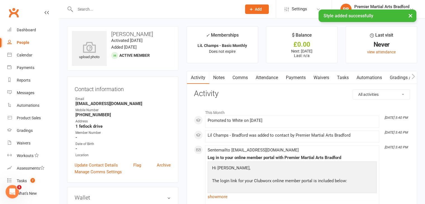
click at [236, 78] on link "Comms" at bounding box center [239, 77] width 23 height 13
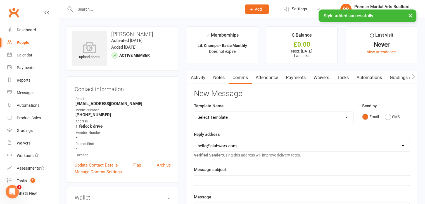
click at [249, 117] on select "Select Template [Email] 1/2 purple 1/2 blue LC to JNRS [Email] Bring a Buddy [E…" at bounding box center [273, 117] width 159 height 11
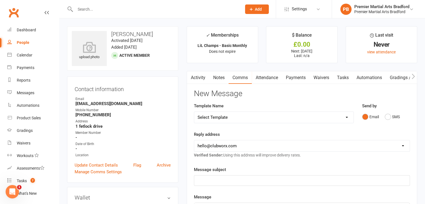
select select "4"
click at [194, 112] on select "Select Template [Email] 1/2 purple 1/2 blue LC to JNRS [Email] Bring a Buddy [E…" at bounding box center [273, 117] width 159 height 11
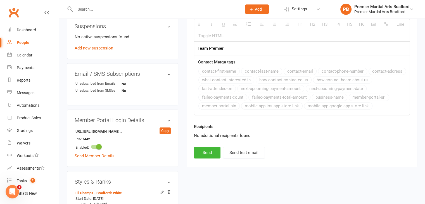
scroll to position [391, 0]
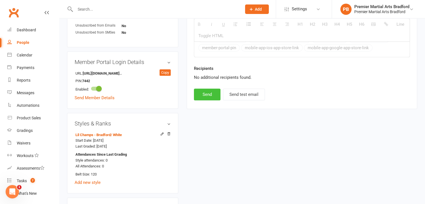
click at [212, 93] on button "Send" at bounding box center [207, 95] width 27 height 12
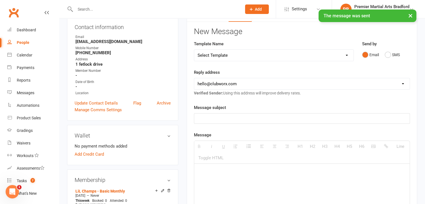
scroll to position [0, 0]
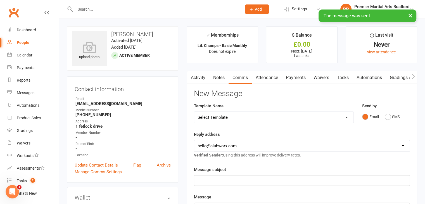
click at [235, 116] on select "Select Template [Email] 1/2 purple 1/2 blue LC to JNRS [Email] Bring a Buddy [E…" at bounding box center [273, 117] width 159 height 11
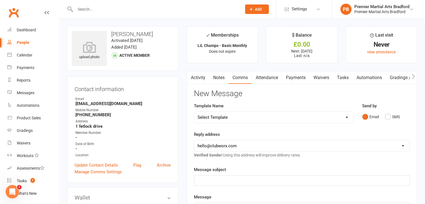
select select "29"
click at [194, 112] on select "Select Template [Email] 1/2 purple 1/2 blue LC to JNRS [Email] Bring a Buddy [E…" at bounding box center [273, 117] width 159 height 11
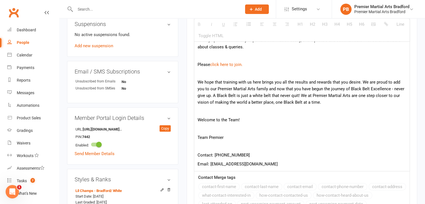
scroll to position [471, 0]
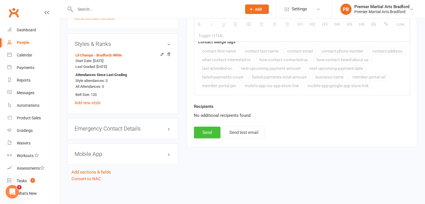
click at [213, 130] on button "Send" at bounding box center [207, 133] width 27 height 12
select select
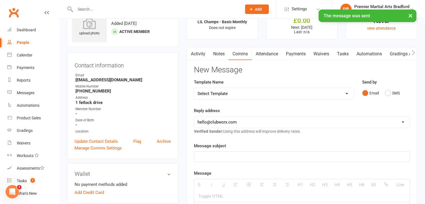
scroll to position [0, 0]
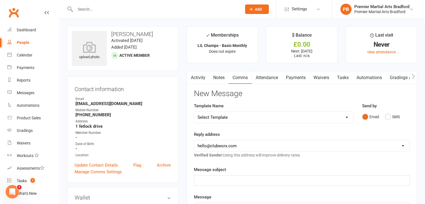
click at [201, 77] on link "Activity" at bounding box center [198, 77] width 22 height 13
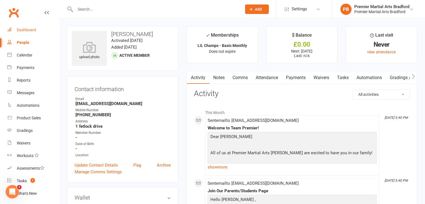
click at [35, 31] on div "Dashboard" at bounding box center [26, 30] width 19 height 4
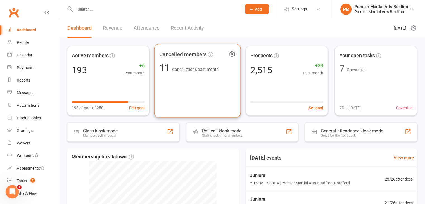
click at [185, 83] on div "Cancelled members 11 Cancellations past month" at bounding box center [197, 80] width 87 height 73
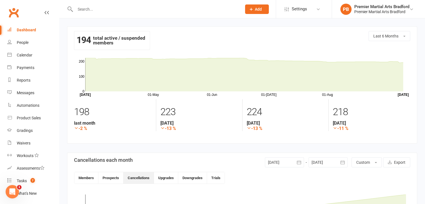
click at [17, 30] on div "Dashboard" at bounding box center [26, 30] width 19 height 4
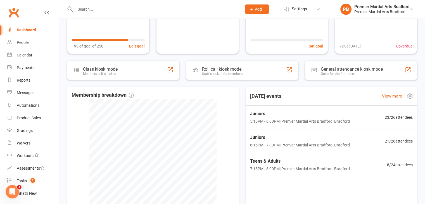
scroll to position [84, 0]
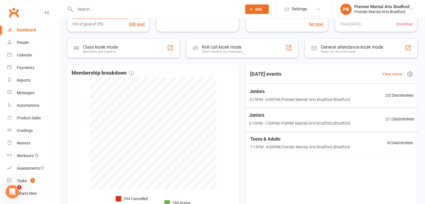
click at [278, 96] on span "5:15PM - 6:00PM | Premier Martial Arts [GEOGRAPHIC_DATA] | [GEOGRAPHIC_DATA]" at bounding box center [299, 99] width 101 height 6
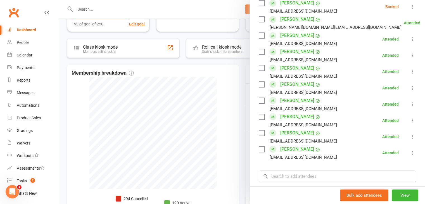
scroll to position [335, 0]
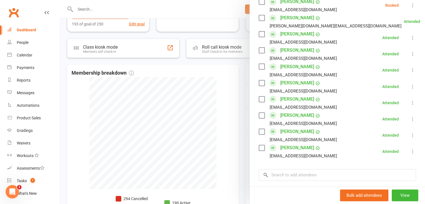
click at [225, 90] on div at bounding box center [242, 102] width 366 height 204
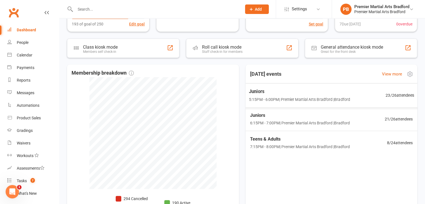
click at [279, 103] on div "Juniors 5:15PM - 6:00PM | Premier Martial Arts [GEOGRAPHIC_DATA] | [GEOGRAPHIC_…" at bounding box center [331, 95] width 178 height 24
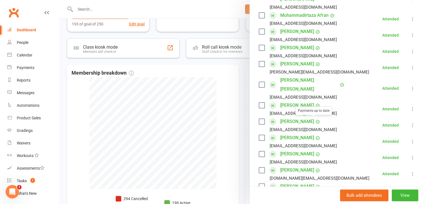
scroll to position [112, 0]
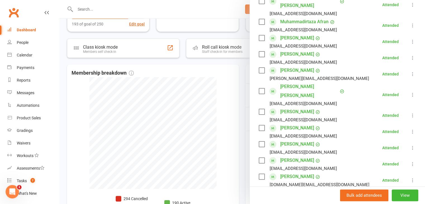
click at [226, 91] on div at bounding box center [242, 102] width 366 height 204
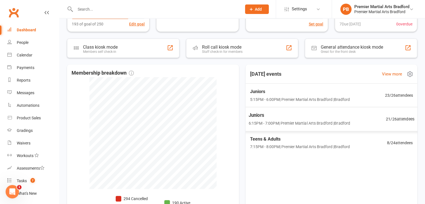
click at [271, 116] on span "Juniors" at bounding box center [298, 114] width 101 height 7
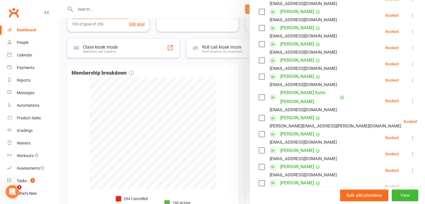
scroll to position [307, 0]
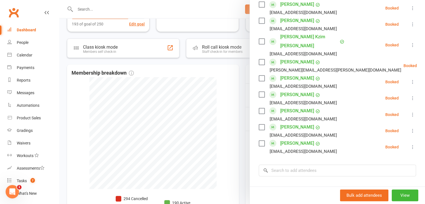
click at [259, 124] on label at bounding box center [262, 127] width 6 height 6
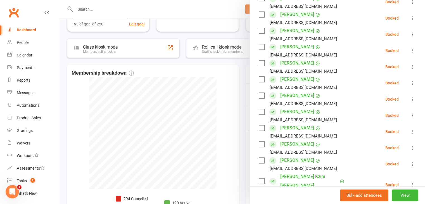
scroll to position [84, 0]
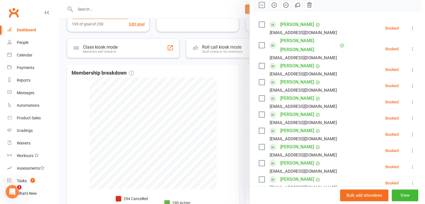
click at [259, 96] on label at bounding box center [262, 99] width 6 height 6
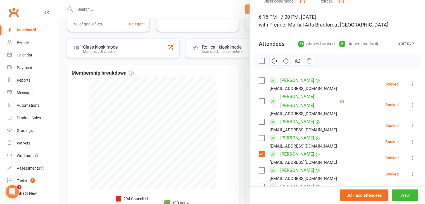
scroll to position [0, 0]
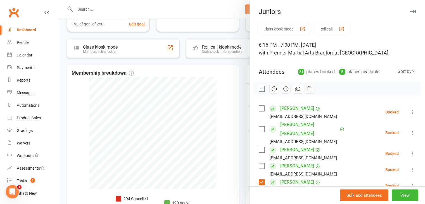
click at [273, 87] on icon "button" at bounding box center [274, 89] width 6 height 6
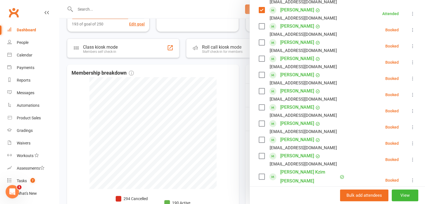
scroll to position [196, 0]
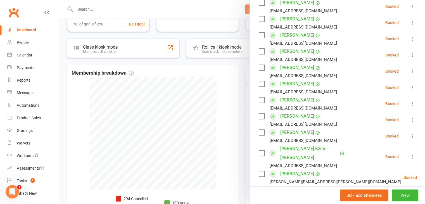
click at [220, 99] on div at bounding box center [242, 102] width 366 height 204
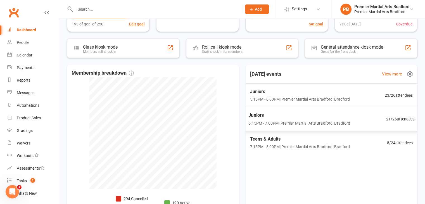
click at [298, 120] on span "6:15PM - 7:00PM | Premier Martial Arts Bradford | [GEOGRAPHIC_DATA]" at bounding box center [299, 123] width 102 height 6
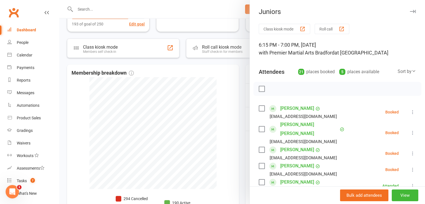
click at [259, 106] on label at bounding box center [262, 109] width 6 height 6
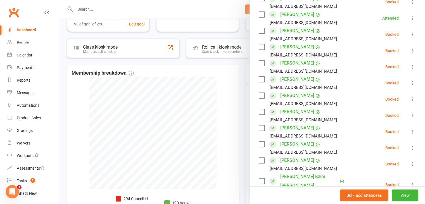
scroll to position [279, 0]
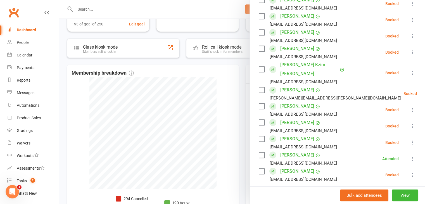
drag, startPoint x: 258, startPoint y: 154, endPoint x: 318, endPoint y: 156, distance: 59.5
click at [259, 168] on label at bounding box center [262, 171] width 6 height 6
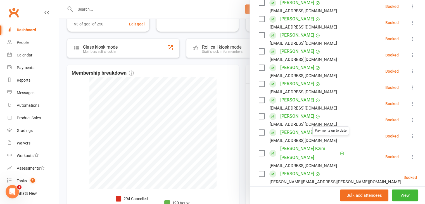
scroll to position [140, 0]
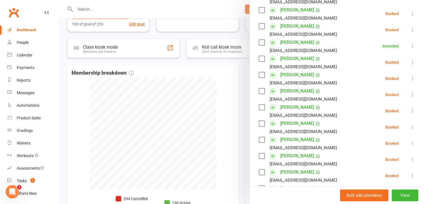
click at [224, 91] on div at bounding box center [242, 102] width 366 height 204
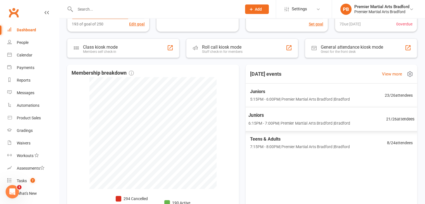
click at [305, 125] on span "6:15PM - 7:00PM | Premier Martial Arts Bradford | [GEOGRAPHIC_DATA]" at bounding box center [299, 123] width 102 height 6
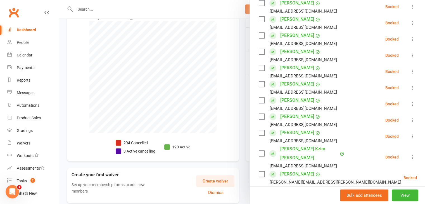
scroll to position [223, 0]
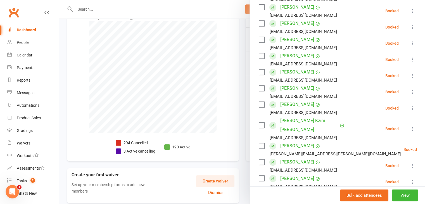
click at [226, 58] on div at bounding box center [242, 102] width 366 height 204
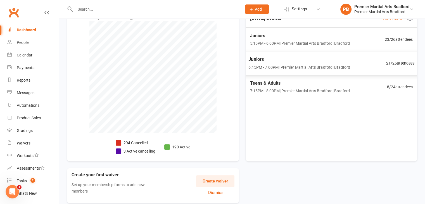
click at [263, 63] on div "Juniors 6:15PM - 7:00PM | Premier Martial Arts Bradford | [GEOGRAPHIC_DATA]" at bounding box center [299, 63] width 102 height 15
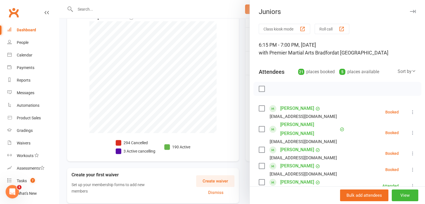
scroll to position [28, 0]
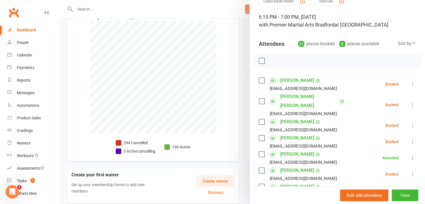
click at [260, 82] on label at bounding box center [262, 81] width 6 height 6
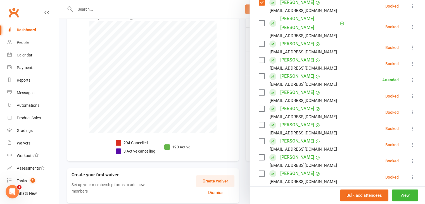
scroll to position [140, 0]
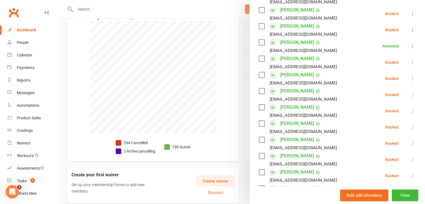
click at [259, 72] on label at bounding box center [262, 75] width 6 height 6
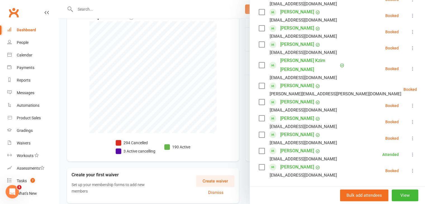
scroll to position [307, 0]
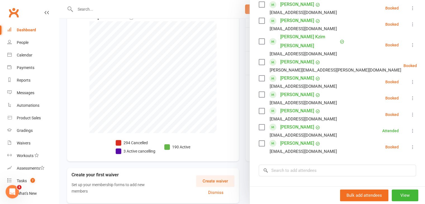
click at [260, 140] on label at bounding box center [262, 143] width 6 height 6
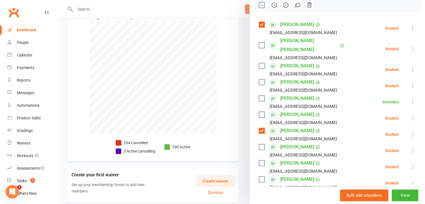
scroll to position [0, 0]
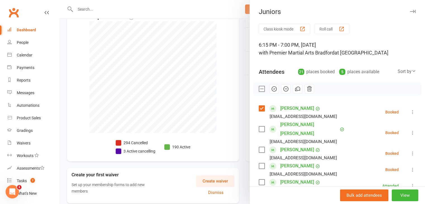
drag, startPoint x: 270, startPoint y: 90, endPoint x: 240, endPoint y: 28, distance: 68.5
click at [271, 90] on icon "button" at bounding box center [273, 89] width 5 height 5
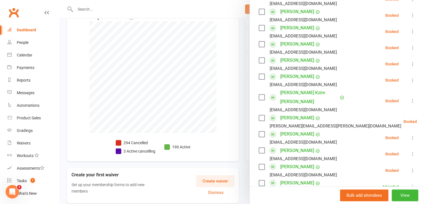
scroll to position [307, 0]
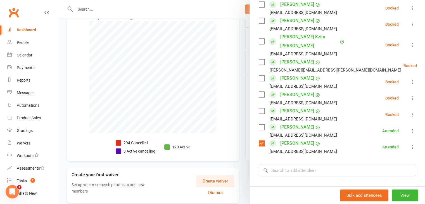
drag, startPoint x: 284, startPoint y: 134, endPoint x: 205, endPoint y: 30, distance: 130.4
click at [205, 30] on div at bounding box center [242, 102] width 366 height 204
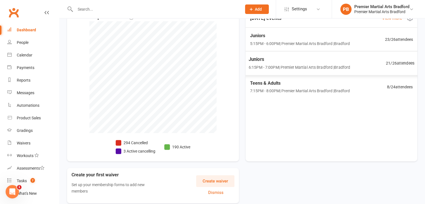
click at [301, 60] on span "Juniors" at bounding box center [298, 59] width 101 height 7
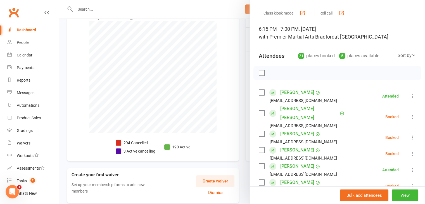
scroll to position [28, 0]
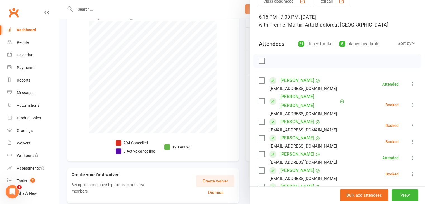
click at [259, 119] on label at bounding box center [262, 122] width 6 height 6
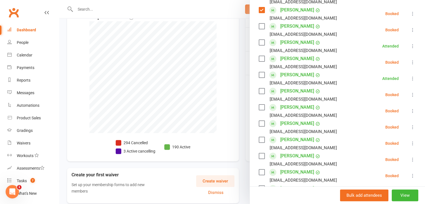
scroll to position [196, 0]
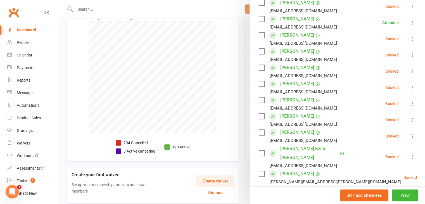
click at [259, 171] on label at bounding box center [262, 174] width 6 height 6
click at [259, 150] on label at bounding box center [262, 153] width 6 height 6
click at [260, 130] on label at bounding box center [262, 133] width 6 height 6
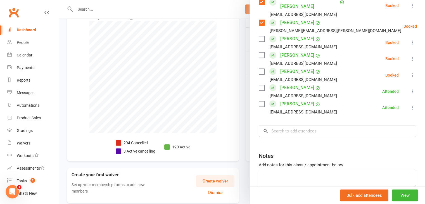
scroll to position [358, 0]
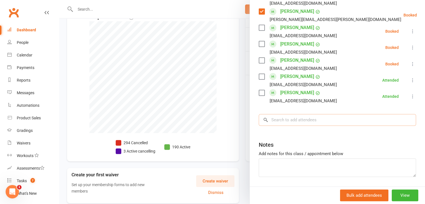
click at [301, 114] on input "search" at bounding box center [337, 120] width 157 height 12
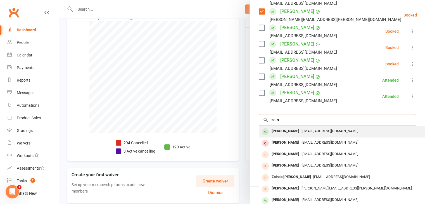
type input "zain"
click at [301, 129] on span "[EMAIL_ADDRESS][DOMAIN_NAME]" at bounding box center [329, 131] width 57 height 4
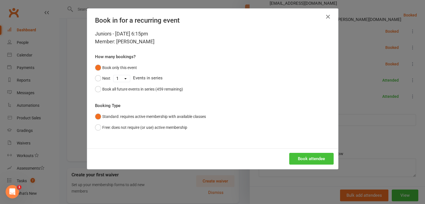
click at [312, 156] on button "Book attendee" at bounding box center [311, 159] width 44 height 12
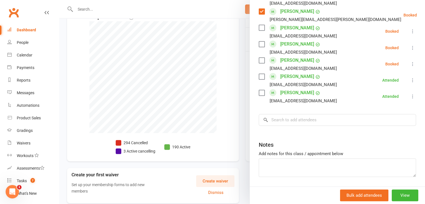
scroll to position [346, 0]
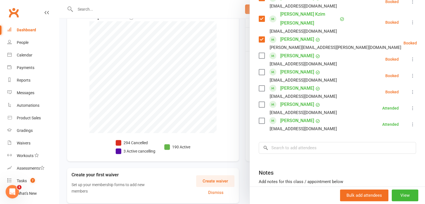
click at [260, 85] on label at bounding box center [262, 88] width 6 height 6
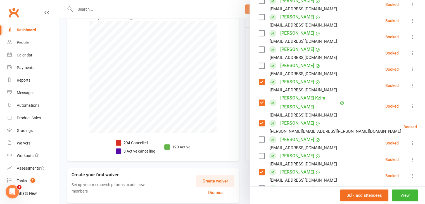
scroll to position [234, 0]
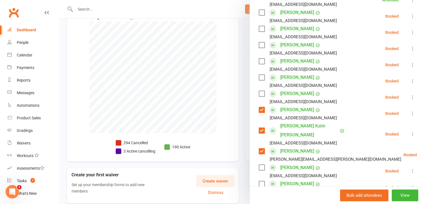
click at [259, 75] on label at bounding box center [262, 78] width 6 height 6
click at [259, 165] on label at bounding box center [262, 168] width 6 height 6
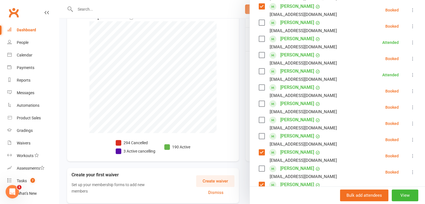
scroll to position [151, 0]
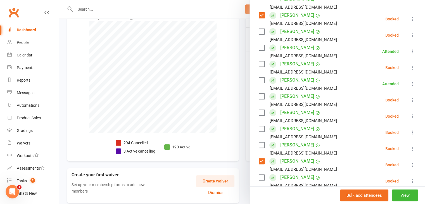
click at [259, 29] on label at bounding box center [262, 32] width 6 height 6
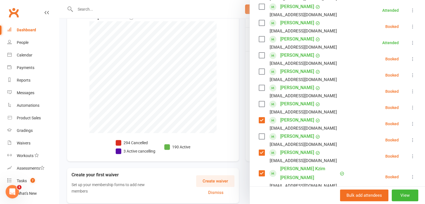
scroll to position [234, 0]
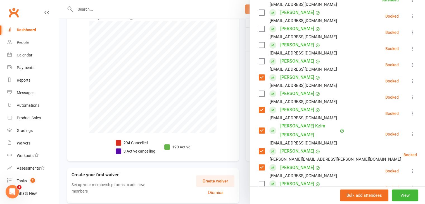
click at [260, 58] on label at bounding box center [262, 61] width 6 height 6
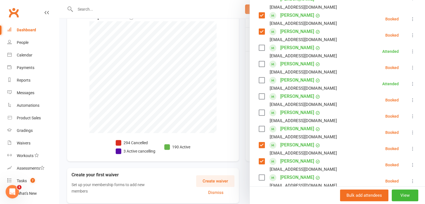
scroll to position [123, 0]
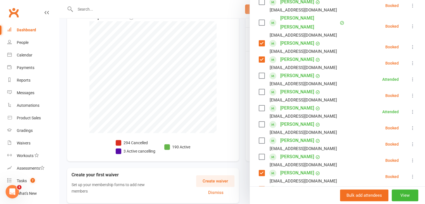
click at [259, 89] on label at bounding box center [262, 92] width 6 height 6
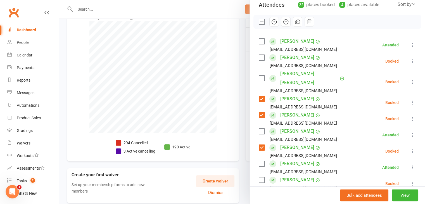
scroll to position [67, 0]
click at [259, 60] on label at bounding box center [262, 58] width 6 height 6
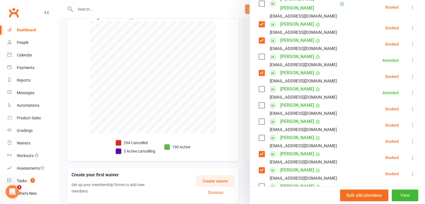
scroll to position [151, 0]
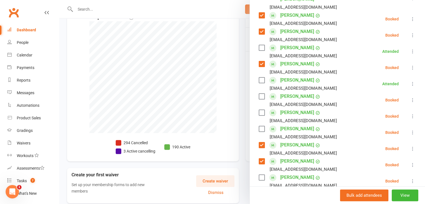
click at [256, 103] on div "Class kiosk mode Roll call 6:15 PM - 7:00 PM, [DATE] with Premier Martial Arts …" at bounding box center [337, 150] width 175 height 555
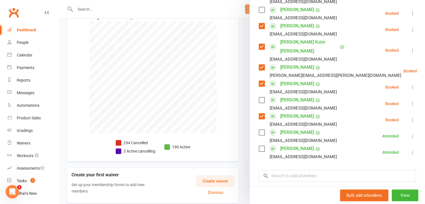
scroll to position [234, 0]
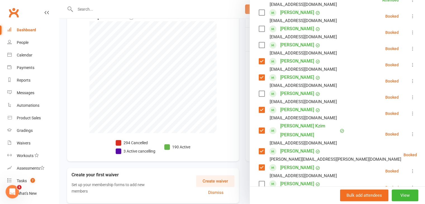
click at [259, 42] on label at bounding box center [262, 45] width 6 height 6
click at [259, 91] on label at bounding box center [262, 94] width 6 height 6
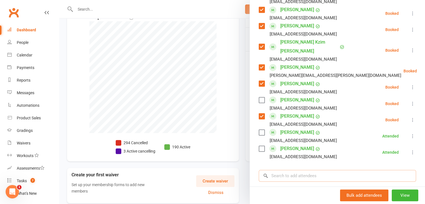
click at [336, 170] on input "search" at bounding box center [337, 176] width 157 height 12
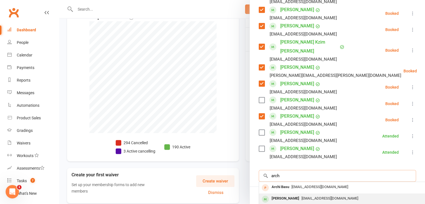
type input "arch"
click at [322, 194] on div "[EMAIL_ADDRESS][DOMAIN_NAME]" at bounding box center [342, 198] width 163 height 8
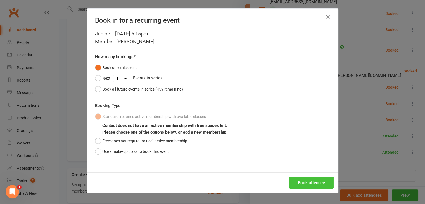
click at [313, 180] on button "Book attendee" at bounding box center [311, 183] width 44 height 12
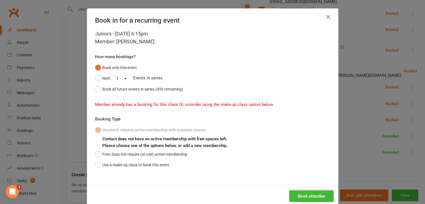
click at [325, 18] on icon "button" at bounding box center [328, 16] width 7 height 7
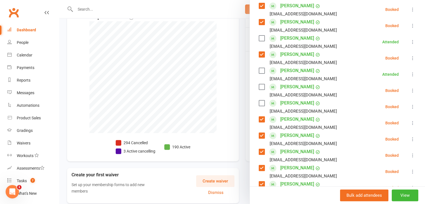
scroll to position [151, 0]
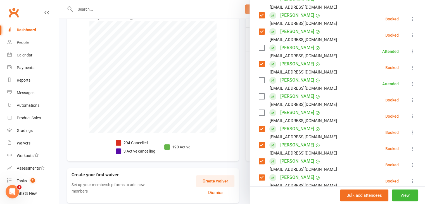
click at [261, 94] on label at bounding box center [262, 97] width 6 height 6
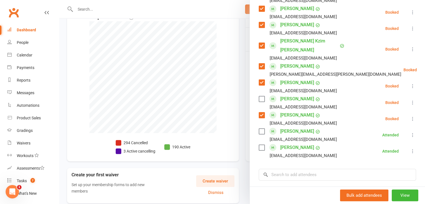
scroll to position [346, 0]
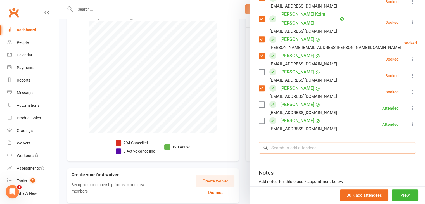
click at [301, 142] on input "search" at bounding box center [337, 148] width 157 height 12
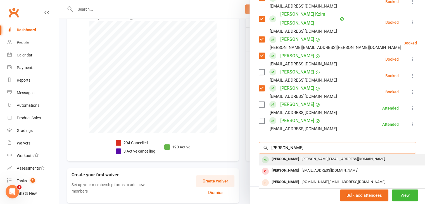
type input "[PERSON_NAME]"
click at [290, 155] on div "[PERSON_NAME]" at bounding box center [285, 159] width 32 height 8
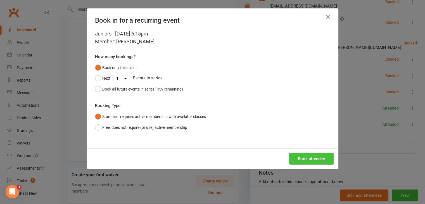
click at [304, 159] on button "Book attendee" at bounding box center [311, 159] width 44 height 12
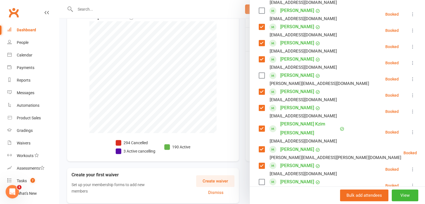
scroll to position [223, 0]
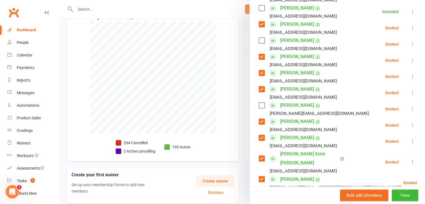
click at [261, 103] on label at bounding box center [262, 106] width 6 height 6
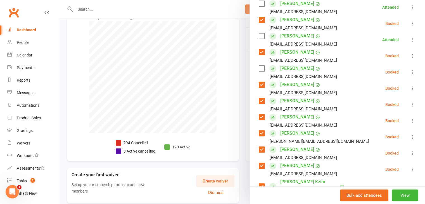
click at [259, 66] on label at bounding box center [262, 69] width 6 height 6
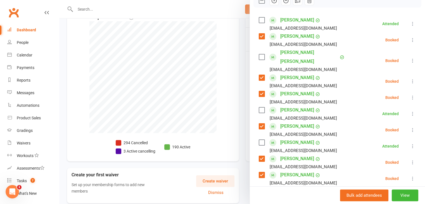
scroll to position [55, 0]
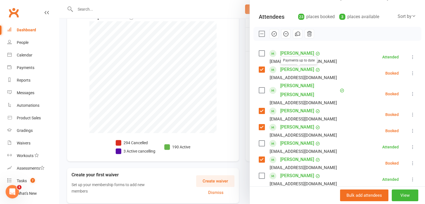
click at [271, 35] on icon "button" at bounding box center [273, 34] width 5 height 5
click at [217, 16] on div at bounding box center [242, 102] width 366 height 204
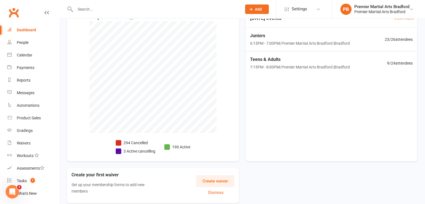
click at [299, 118] on div "[DATE] events View more Juniors 6:15PM - 7:00PM | Premier Martial Arts [GEOGRAP…" at bounding box center [332, 85] width 172 height 152
click at [300, 46] on span "6:15PM - 7:00PM | Premier Martial Arts Bradford | [GEOGRAPHIC_DATA]" at bounding box center [299, 43] width 101 height 6
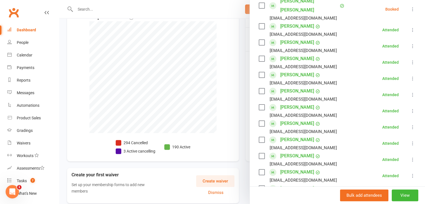
scroll to position [251, 0]
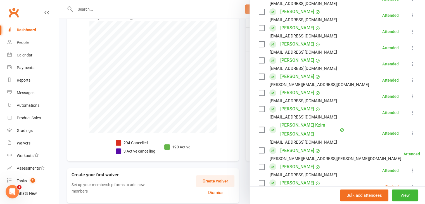
click at [231, 38] on div at bounding box center [242, 102] width 366 height 204
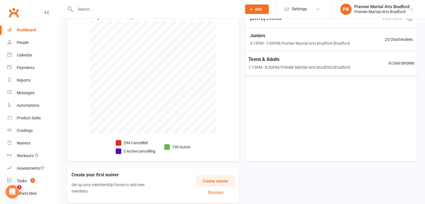
click at [287, 66] on span "7:15PM - 8:00PM | Premier Martial Arts [GEOGRAPHIC_DATA] | [GEOGRAPHIC_DATA]" at bounding box center [299, 67] width 102 height 6
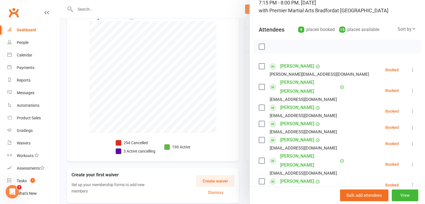
scroll to position [84, 0]
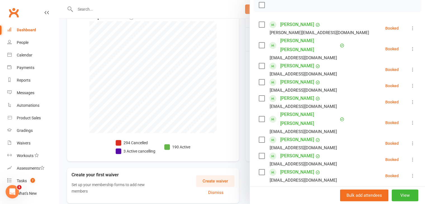
click at [207, 56] on div at bounding box center [242, 102] width 366 height 204
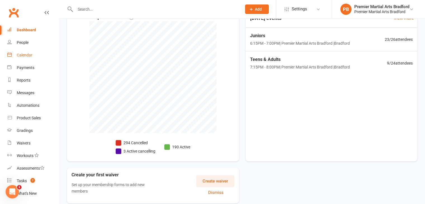
click at [34, 54] on link "Calendar" at bounding box center [33, 55] width 52 height 13
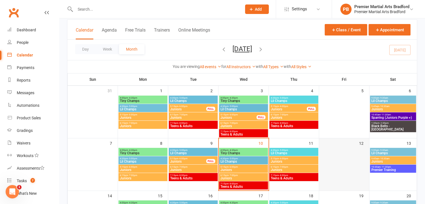
scroll to position [28, 0]
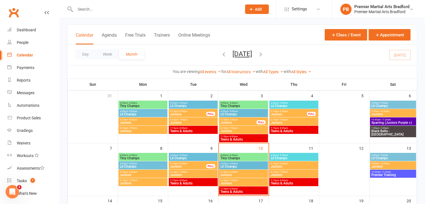
click at [152, 114] on span "Lil Champs" at bounding box center [143, 114] width 47 height 3
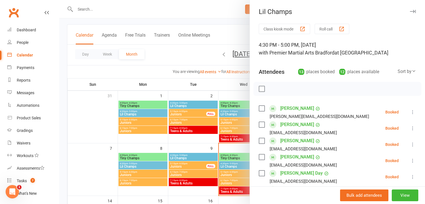
click at [204, 105] on div at bounding box center [242, 102] width 366 height 204
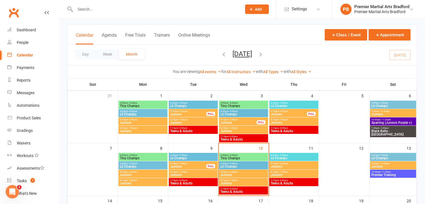
click at [201, 104] on span "Lil Champs" at bounding box center [193, 105] width 47 height 3
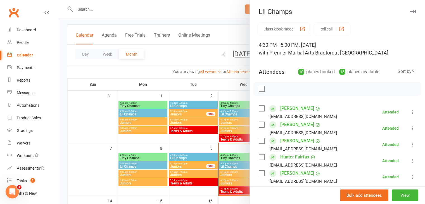
click at [232, 112] on div at bounding box center [242, 102] width 366 height 204
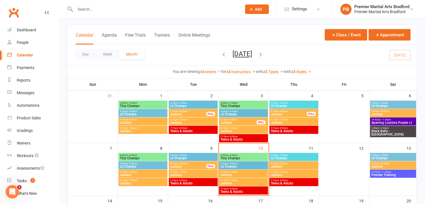
click at [232, 113] on span "Lil Champs" at bounding box center [243, 114] width 47 height 3
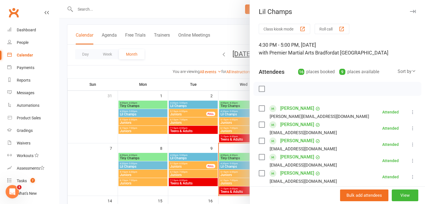
click at [209, 104] on div at bounding box center [242, 102] width 366 height 204
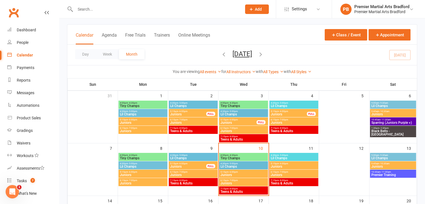
click at [289, 103] on span "4:30pm - 5:00pm" at bounding box center [293, 103] width 47 height 3
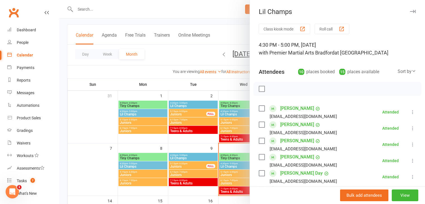
click at [103, 114] on div at bounding box center [242, 102] width 366 height 204
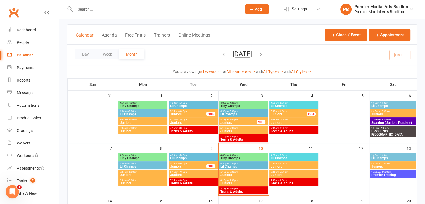
click at [198, 128] on span "7:15pm - 8:00pm" at bounding box center [193, 128] width 47 height 3
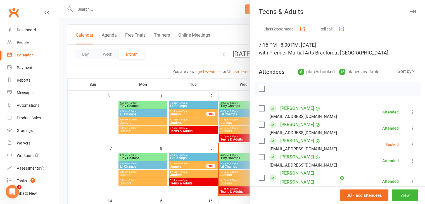
click at [96, 106] on div at bounding box center [242, 102] width 366 height 204
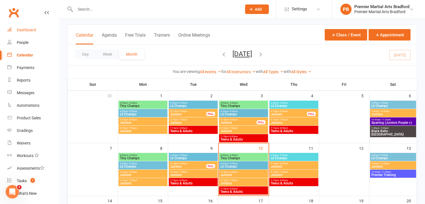
click at [34, 32] on div "Dashboard" at bounding box center [26, 30] width 19 height 4
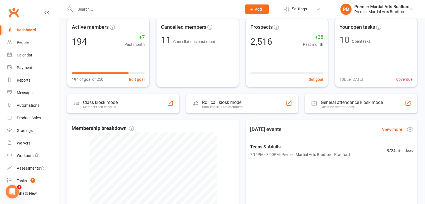
scroll to position [56, 0]
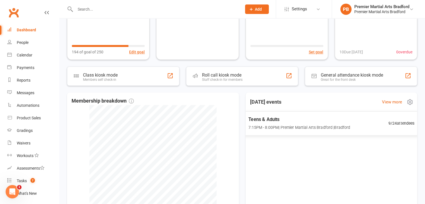
click at [331, 128] on span "7:15PM - 8:00PM | Premier Martial Arts [GEOGRAPHIC_DATA] | [GEOGRAPHIC_DATA]" at bounding box center [299, 127] width 102 height 6
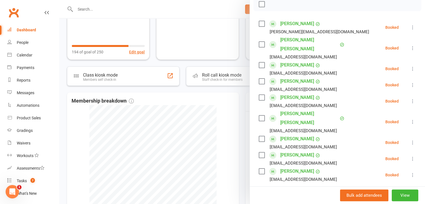
scroll to position [84, 0]
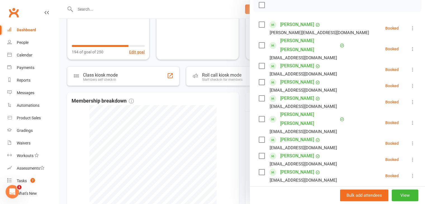
click at [225, 127] on div at bounding box center [242, 102] width 366 height 204
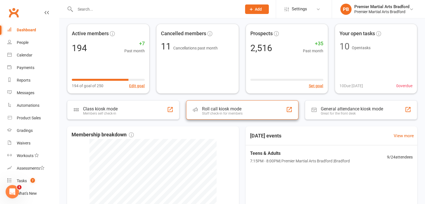
scroll to position [0, 0]
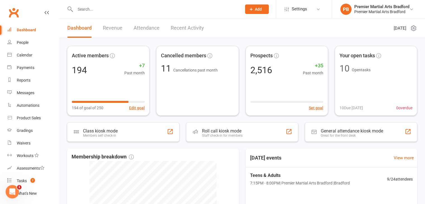
click at [115, 11] on input "text" at bounding box center [155, 9] width 164 height 8
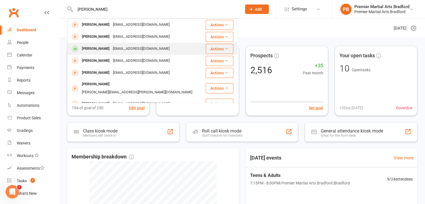
type input "[PERSON_NAME]"
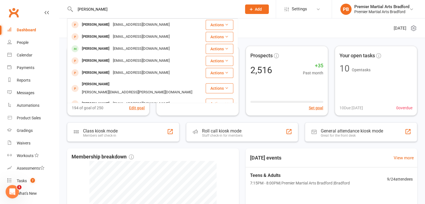
click at [104, 48] on div "[PERSON_NAME]" at bounding box center [95, 49] width 31 height 8
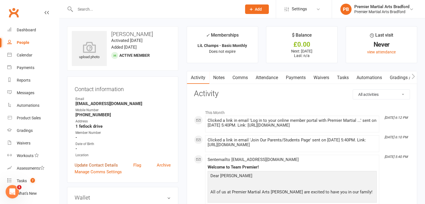
click at [111, 166] on link "Update Contact Details" at bounding box center [96, 165] width 43 height 7
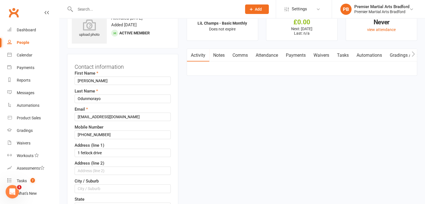
scroll to position [26, 0]
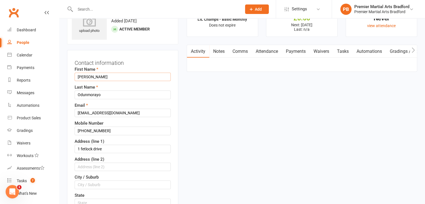
click at [112, 78] on input "[PERSON_NAME]" at bounding box center [123, 77] width 96 height 8
type input "[PERSON_NAME]"
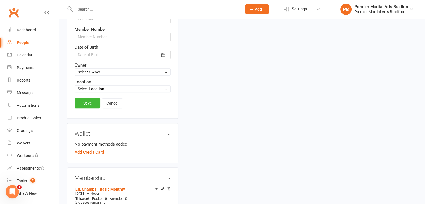
scroll to position [250, 0]
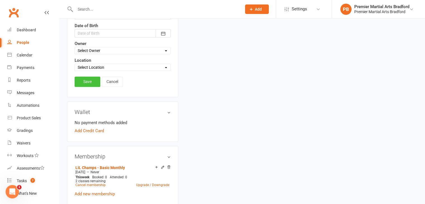
click at [80, 80] on link "Save" at bounding box center [88, 82] width 26 height 10
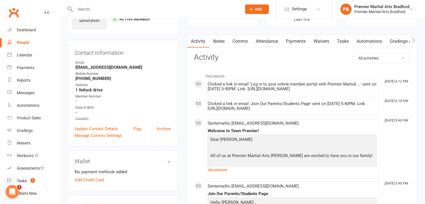
scroll to position [0, 0]
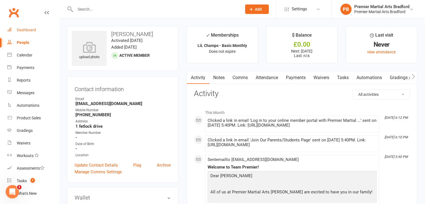
click at [28, 29] on div "Dashboard" at bounding box center [26, 30] width 19 height 4
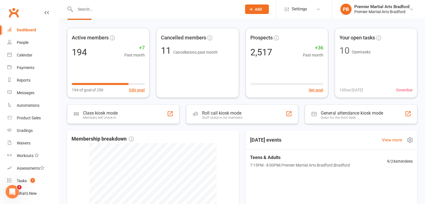
scroll to position [28, 0]
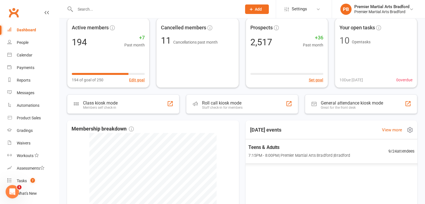
click at [271, 159] on div "Teens & Adults 7:15PM - 8:00PM | Premier Martial Arts [GEOGRAPHIC_DATA] | [GEOG…" at bounding box center [331, 151] width 180 height 24
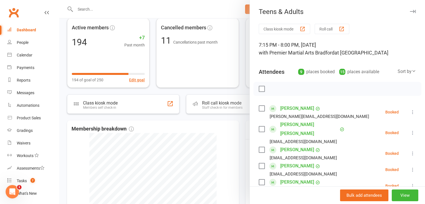
scroll to position [56, 0]
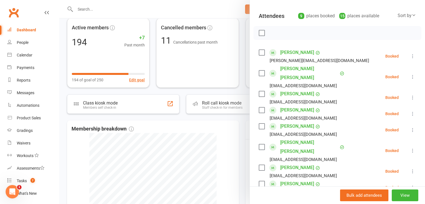
click at [260, 50] on label at bounding box center [262, 53] width 6 height 6
click at [259, 70] on label at bounding box center [262, 73] width 6 height 6
click at [259, 91] on label at bounding box center [262, 94] width 6 height 6
click at [259, 106] on div "[PERSON_NAME] [EMAIL_ADDRESS][DOMAIN_NAME]" at bounding box center [299, 114] width 80 height 16
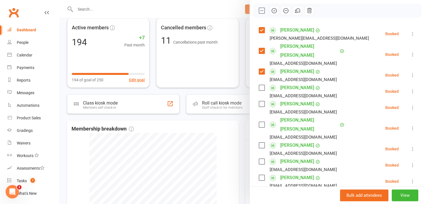
scroll to position [112, 0]
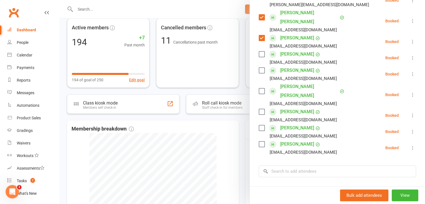
click at [259, 51] on label at bounding box center [262, 54] width 6 height 6
click at [260, 109] on label at bounding box center [262, 112] width 6 height 6
click at [259, 125] on label at bounding box center [262, 128] width 6 height 6
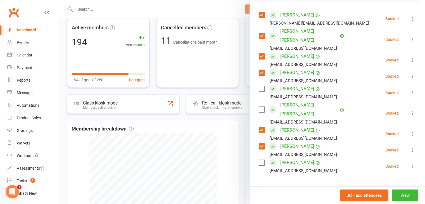
scroll to position [84, 0]
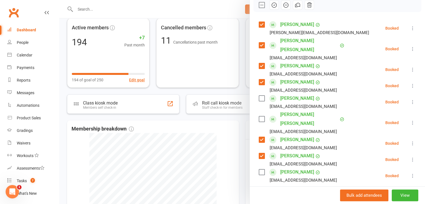
click at [271, 5] on icon "button" at bounding box center [274, 5] width 6 height 6
click at [292, 193] on input "search" at bounding box center [337, 199] width 157 height 12
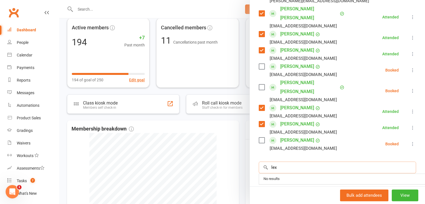
scroll to position [140, 0]
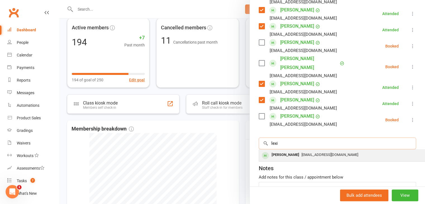
type input "lexi"
click at [309, 151] on div "[EMAIL_ADDRESS][DOMAIN_NAME]" at bounding box center [342, 155] width 163 height 8
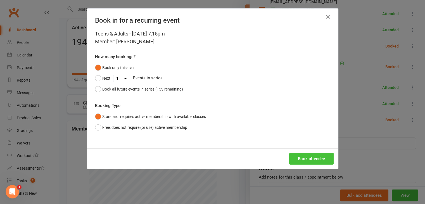
click at [305, 157] on button "Book attendee" at bounding box center [311, 159] width 44 height 12
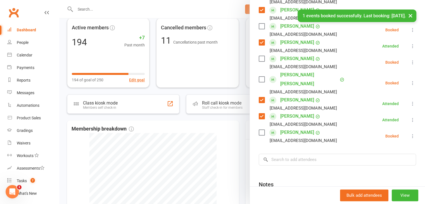
scroll to position [84, 0]
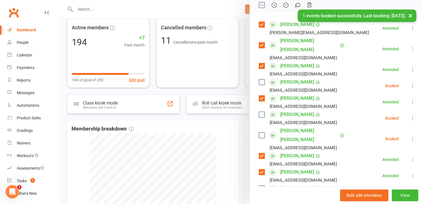
click at [260, 79] on label at bounding box center [262, 82] width 6 height 6
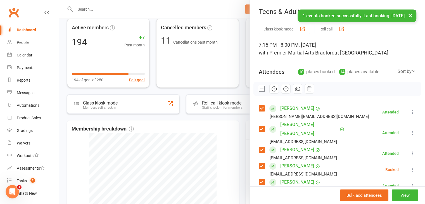
click at [273, 89] on icon "button" at bounding box center [274, 89] width 6 height 6
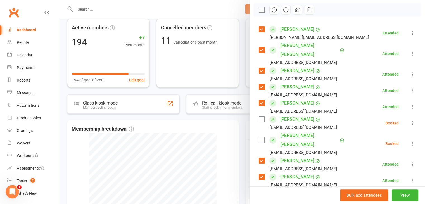
scroll to position [112, 0]
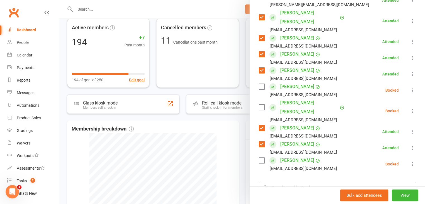
click at [215, 151] on div at bounding box center [242, 102] width 366 height 204
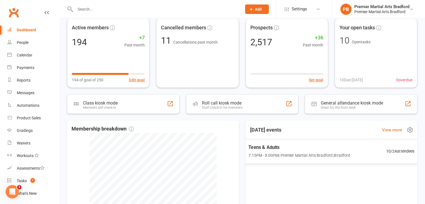
click at [283, 151] on div "Teens & Adults 7:15PM - 8:00PM | Premier Martial Arts [GEOGRAPHIC_DATA] | [GEOG…" at bounding box center [299, 151] width 102 height 15
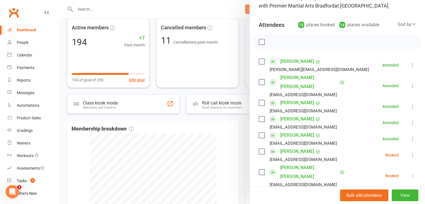
scroll to position [56, 0]
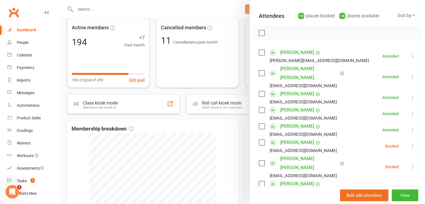
click at [207, 139] on div at bounding box center [242, 102] width 366 height 204
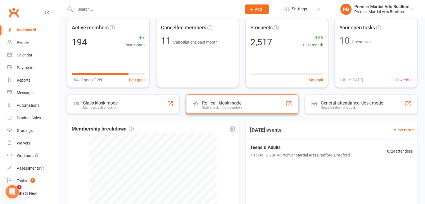
scroll to position [0, 0]
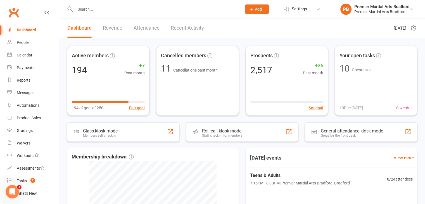
click at [102, 10] on input "text" at bounding box center [155, 9] width 164 height 8
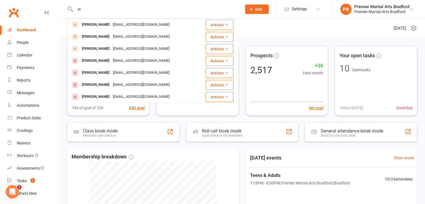
type input "v"
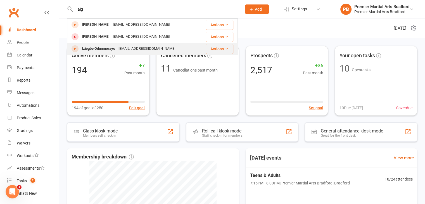
type input "aig"
click at [111, 48] on div "Iziegbe Odunmorayo" at bounding box center [98, 49] width 37 height 8
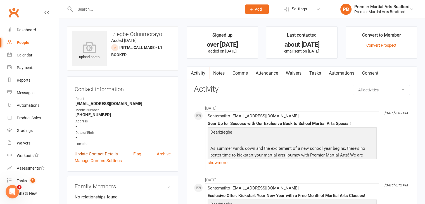
click at [102, 153] on link "Update Contact Details" at bounding box center [96, 154] width 43 height 7
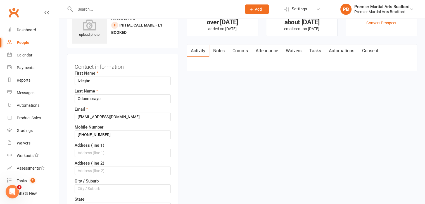
scroll to position [26, 0]
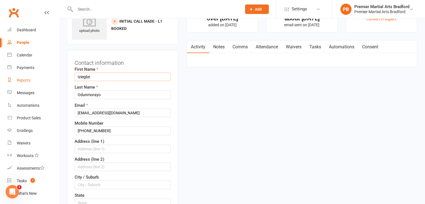
drag, startPoint x: 102, startPoint y: 76, endPoint x: 52, endPoint y: 83, distance: 50.4
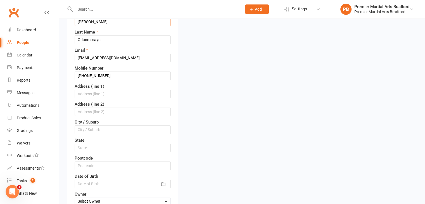
scroll to position [82, 0]
type input "[PERSON_NAME]"
drag, startPoint x: 98, startPoint y: 94, endPoint x: 106, endPoint y: 96, distance: 7.8
click at [98, 94] on input "text" at bounding box center [123, 93] width 96 height 8
type input "1 fetlock drive"
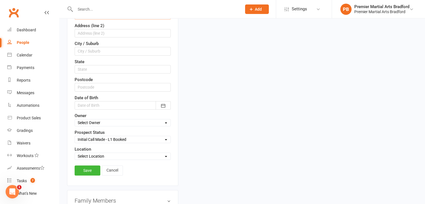
scroll to position [194, 0]
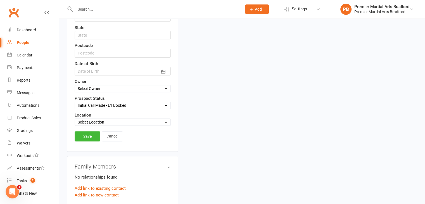
click at [96, 121] on select "Select Location [GEOGRAPHIC_DATA]" at bounding box center [123, 122] width 96 height 6
select select "0"
click at [75, 119] on select "Select Location [GEOGRAPHIC_DATA]" at bounding box center [123, 122] width 96 height 6
click at [93, 135] on link "Save" at bounding box center [88, 136] width 26 height 10
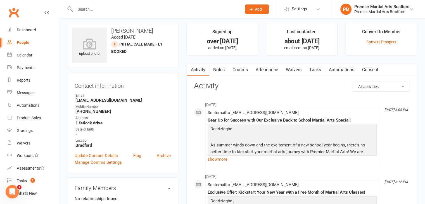
scroll to position [28, 0]
